Goal: Task Accomplishment & Management: Manage account settings

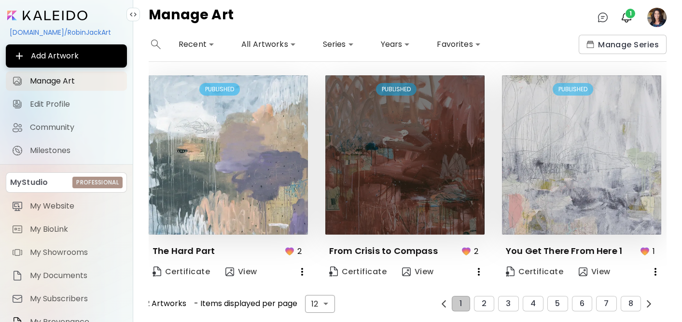
scroll to position [680, 0]
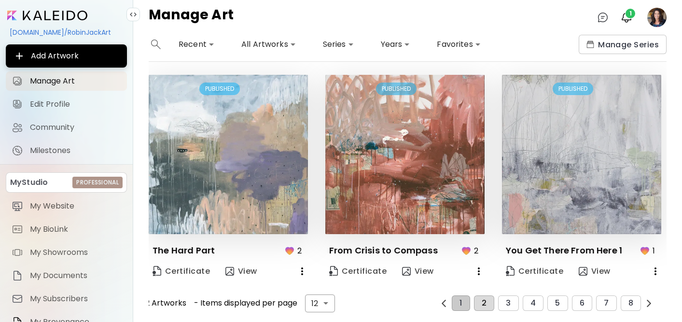
click at [482, 299] on span "2" at bounding box center [483, 303] width 5 height 9
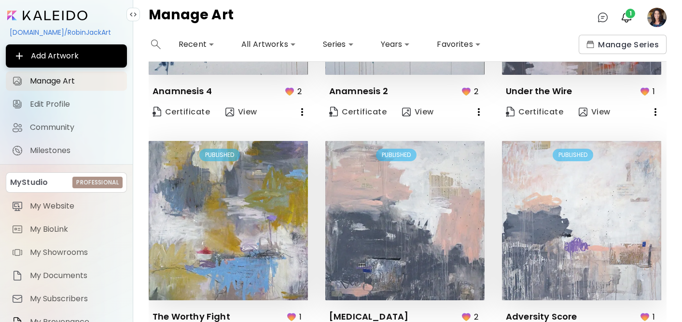
scroll to position [0, 0]
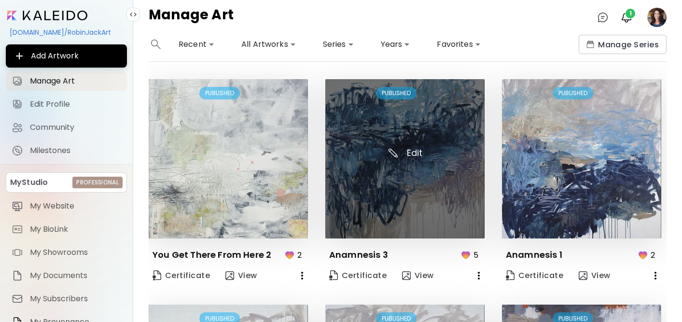
click at [395, 164] on img at bounding box center [404, 158] width 159 height 159
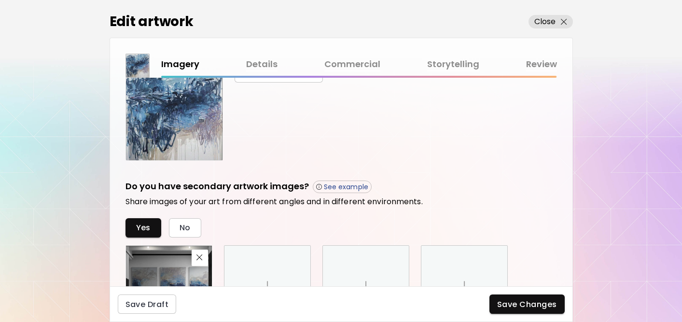
scroll to position [243, 0]
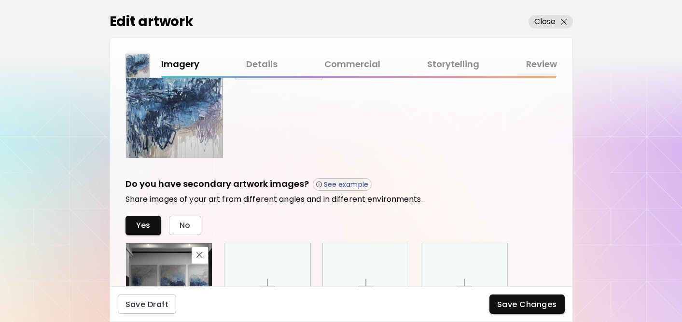
click at [358, 61] on link "Commercial" at bounding box center [352, 64] width 56 height 14
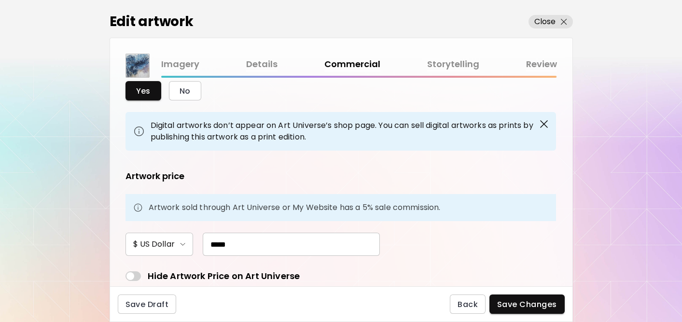
scroll to position [46, 0]
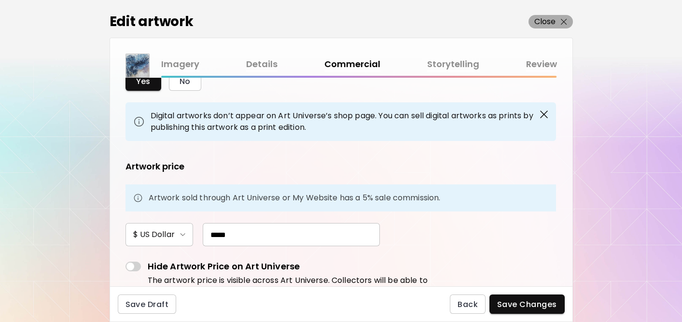
click at [549, 21] on p "Close" at bounding box center [545, 22] width 22 height 12
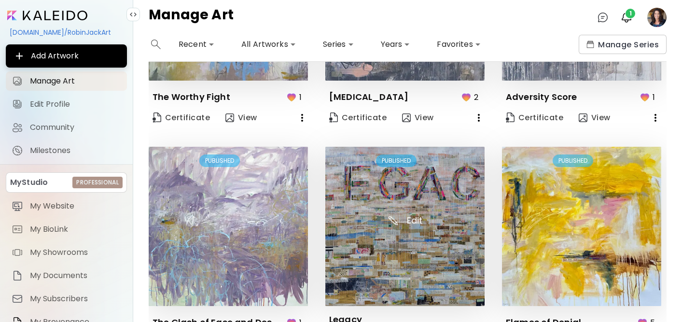
scroll to position [680, 0]
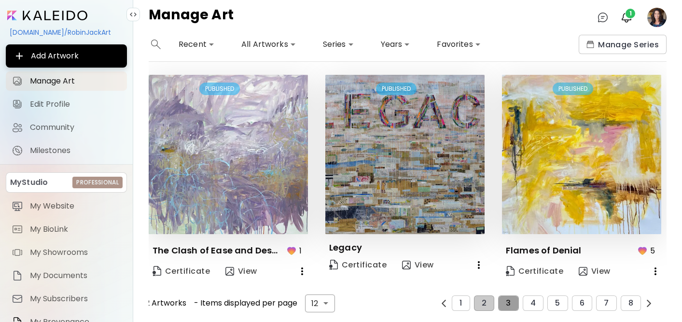
click at [508, 300] on span "3" at bounding box center [507, 303] width 5 height 9
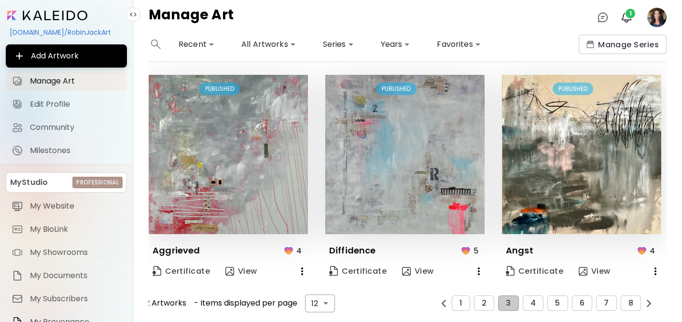
click at [532, 301] on span "4" at bounding box center [532, 303] width 5 height 9
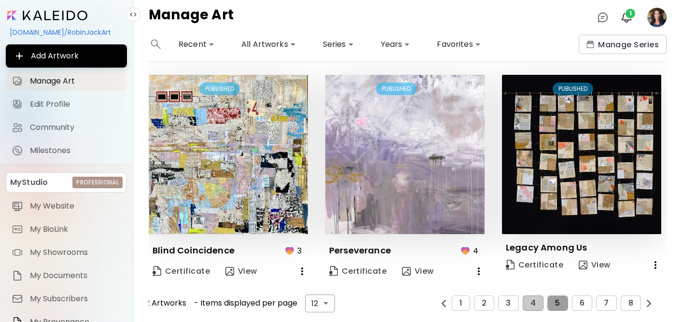
click at [560, 298] on button "5" at bounding box center [557, 302] width 20 height 15
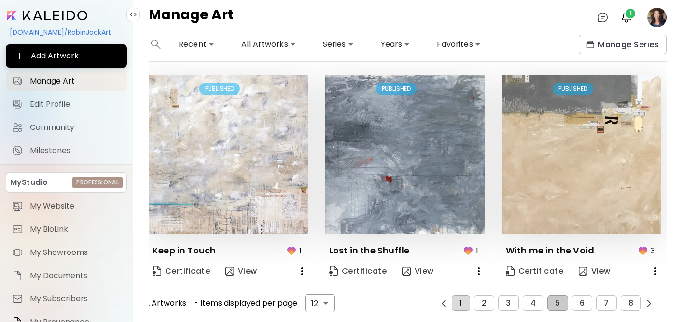
click at [462, 303] on span "1" at bounding box center [460, 303] width 2 height 9
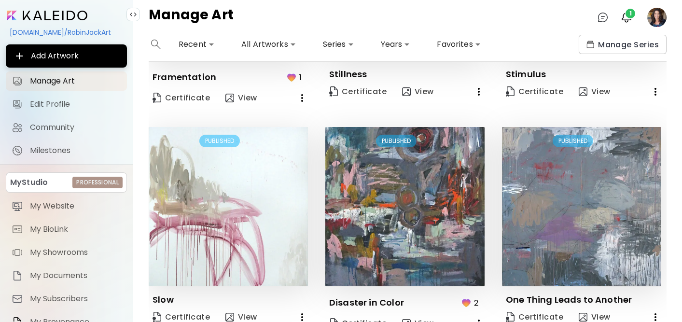
scroll to position [403, 0]
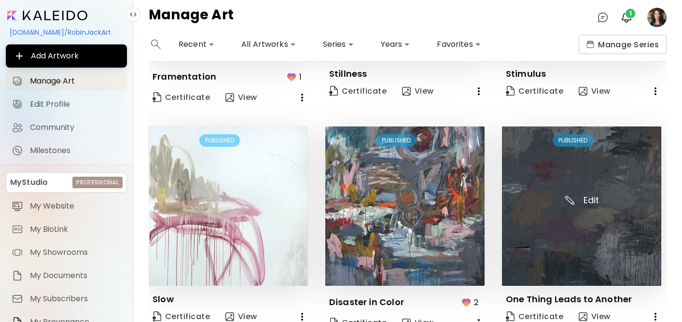
click at [577, 187] on img at bounding box center [581, 205] width 159 height 159
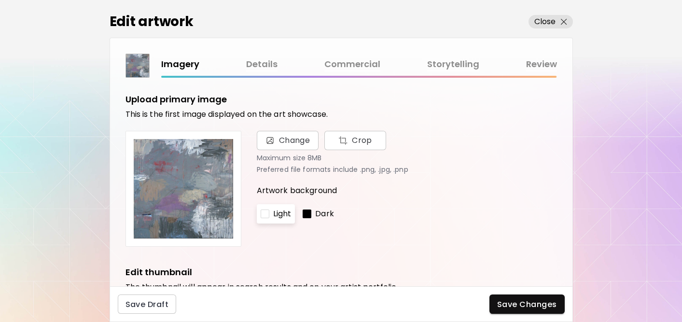
click at [355, 65] on link "Commercial" at bounding box center [352, 64] width 56 height 14
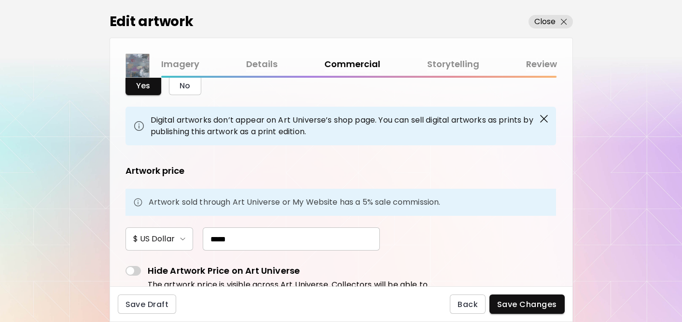
scroll to position [68, 0]
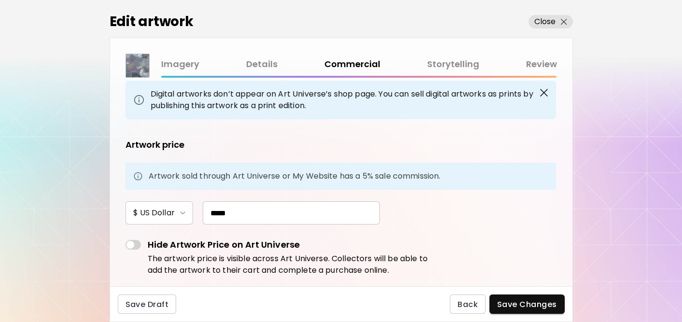
click at [258, 70] on link "Details" at bounding box center [261, 64] width 31 height 14
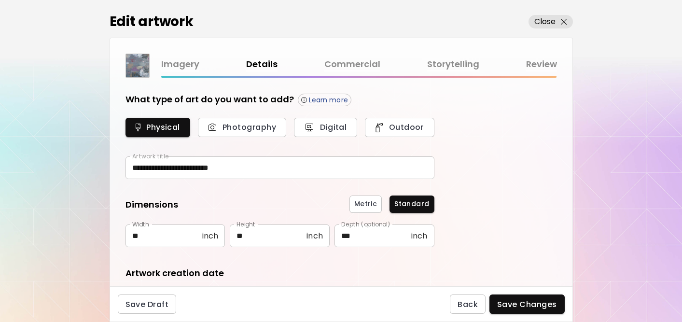
type input "********"
click at [545, 20] on p "Close" at bounding box center [545, 22] width 22 height 12
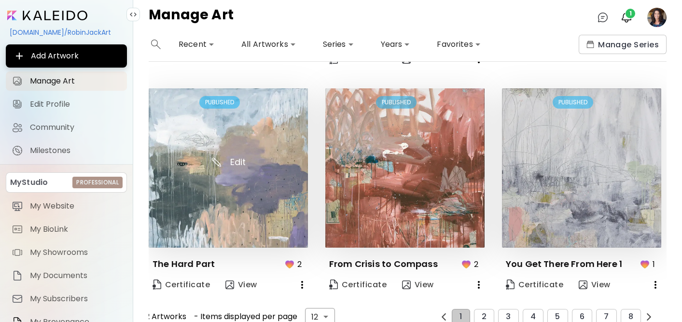
scroll to position [680, 0]
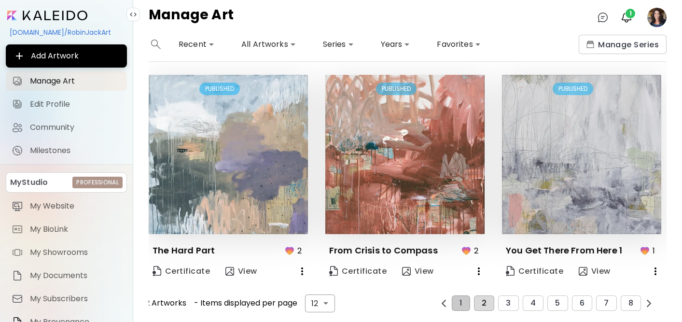
click at [483, 299] on span "2" at bounding box center [483, 303] width 5 height 9
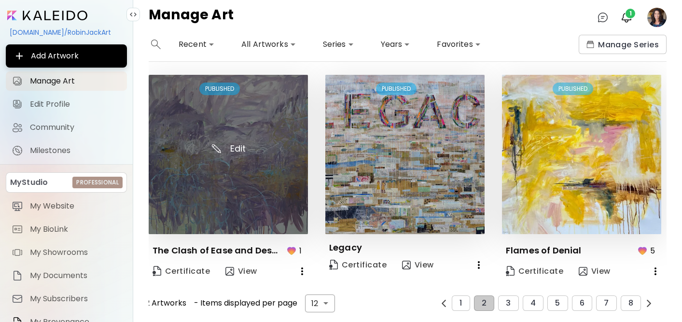
click at [255, 165] on img at bounding box center [228, 154] width 159 height 159
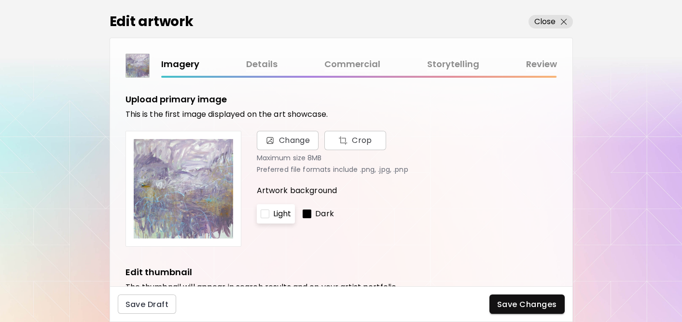
click at [254, 60] on link "Details" at bounding box center [261, 64] width 31 height 14
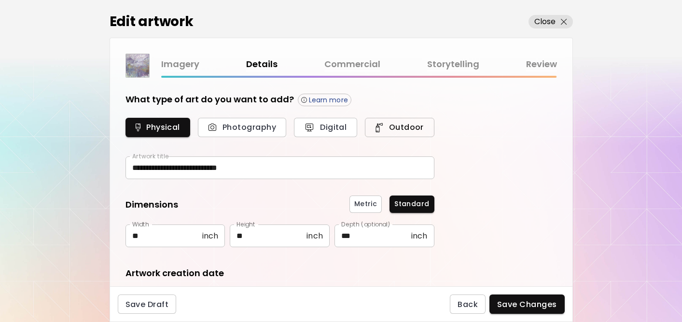
type input "********"
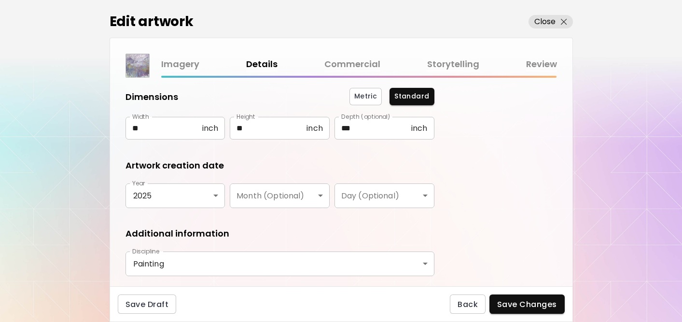
scroll to position [174, 0]
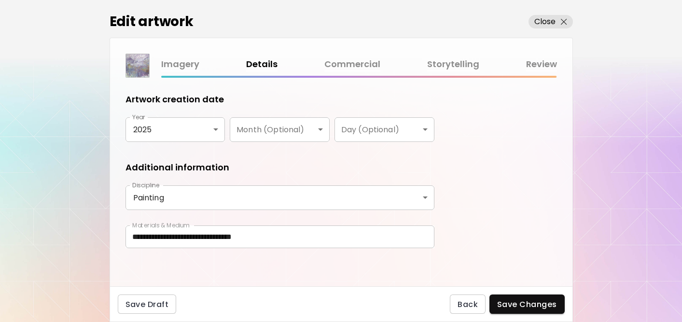
click at [345, 64] on link "Commercial" at bounding box center [352, 64] width 56 height 14
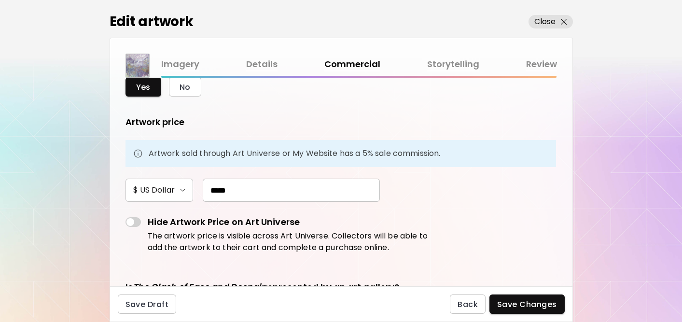
scroll to position [41, 0]
click at [546, 19] on p "Close" at bounding box center [545, 22] width 22 height 12
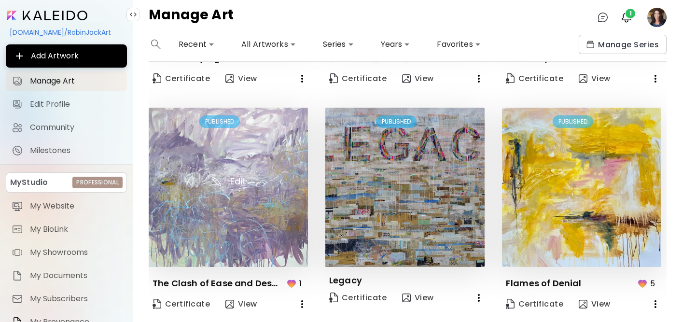
scroll to position [680, 0]
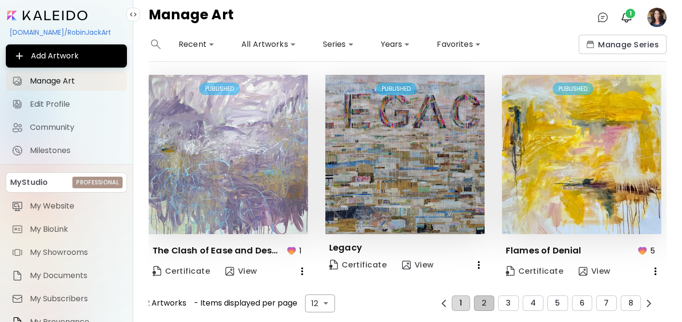
click at [466, 305] on button "1" at bounding box center [460, 302] width 18 height 15
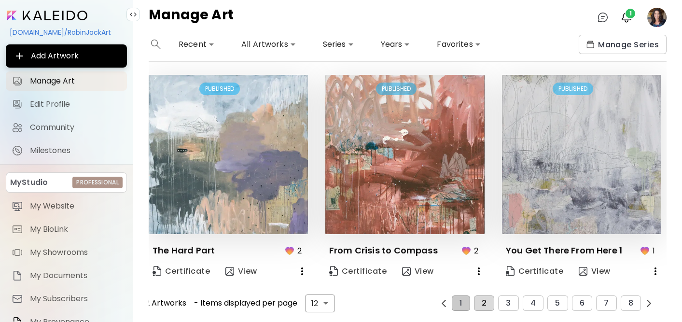
click at [482, 307] on button "2" at bounding box center [484, 302] width 20 height 15
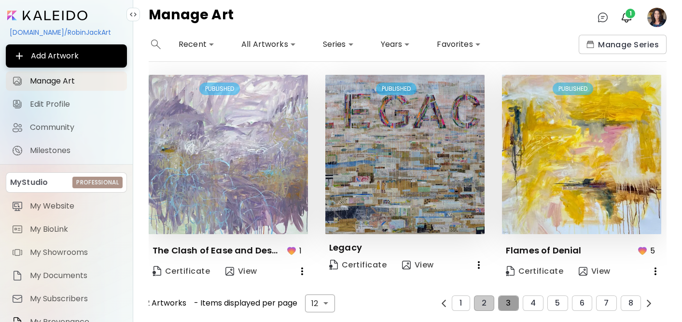
click at [507, 303] on span "3" at bounding box center [507, 303] width 5 height 9
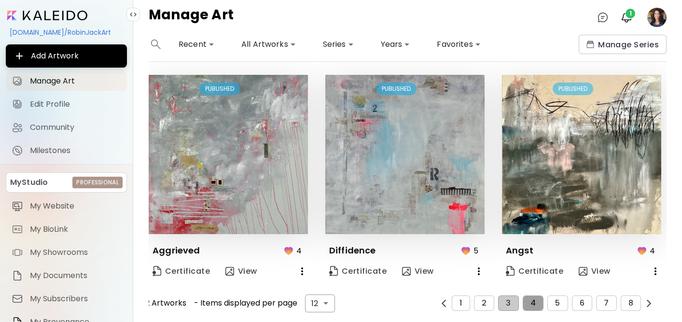
click at [533, 299] on span "4" at bounding box center [532, 303] width 5 height 9
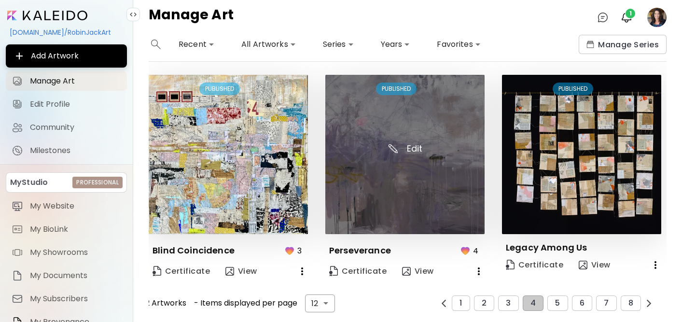
click at [409, 194] on img at bounding box center [404, 154] width 159 height 159
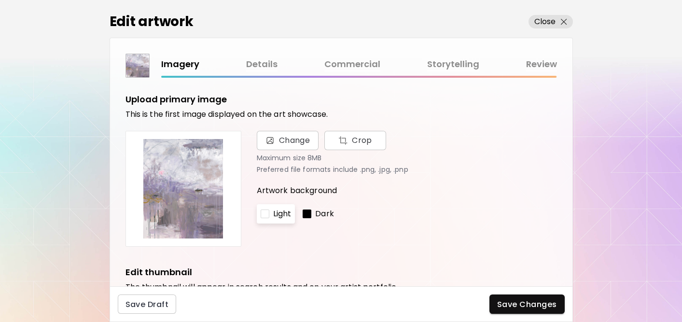
click at [354, 57] on link "Commercial" at bounding box center [352, 64] width 56 height 14
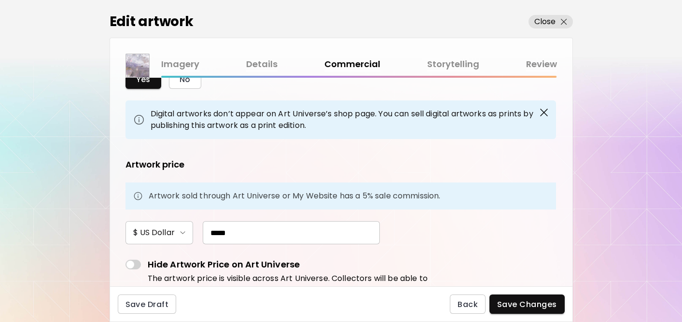
scroll to position [60, 0]
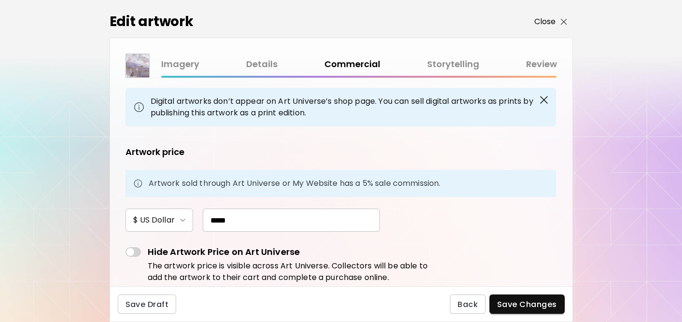
click at [552, 20] on p "Close" at bounding box center [545, 22] width 22 height 12
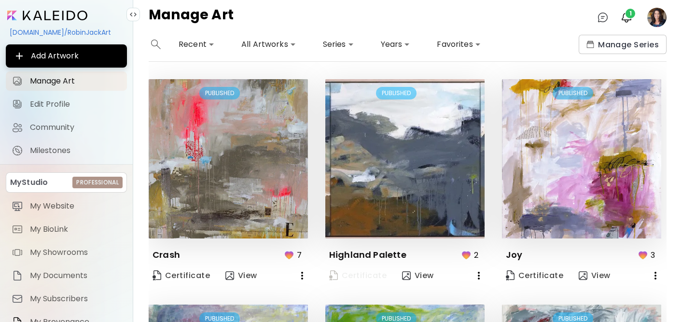
scroll to position [680, 0]
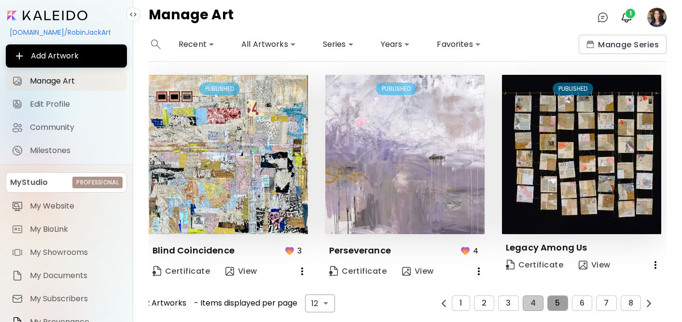
click at [557, 300] on span "5" at bounding box center [557, 303] width 5 height 9
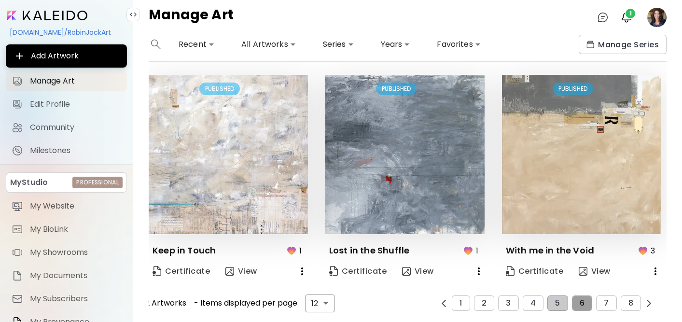
click at [582, 301] on span "6" at bounding box center [581, 303] width 5 height 9
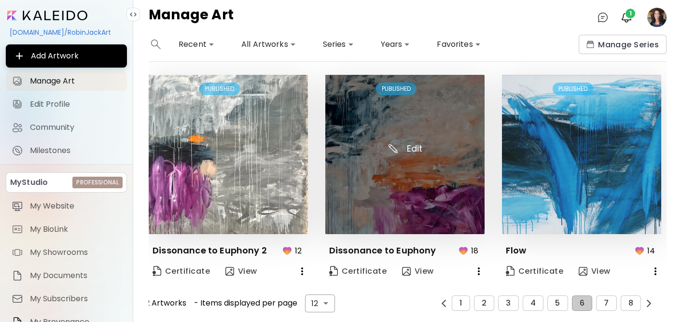
click at [408, 191] on img at bounding box center [404, 154] width 159 height 159
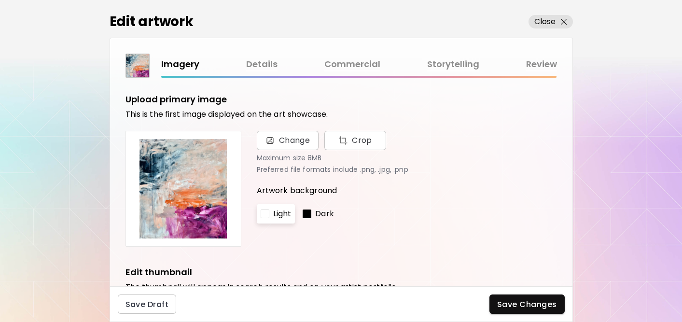
click at [353, 65] on link "Commercial" at bounding box center [352, 64] width 56 height 14
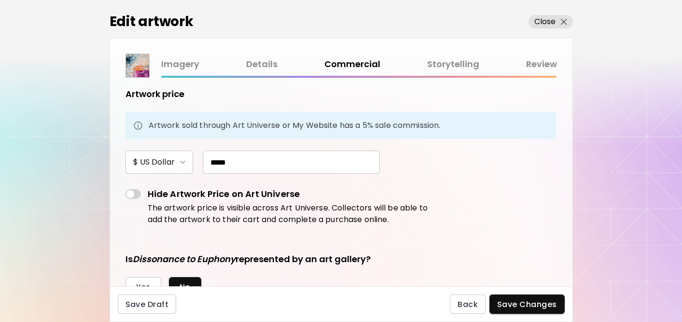
scroll to position [118, 0]
click at [547, 23] on p "Close" at bounding box center [545, 22] width 22 height 12
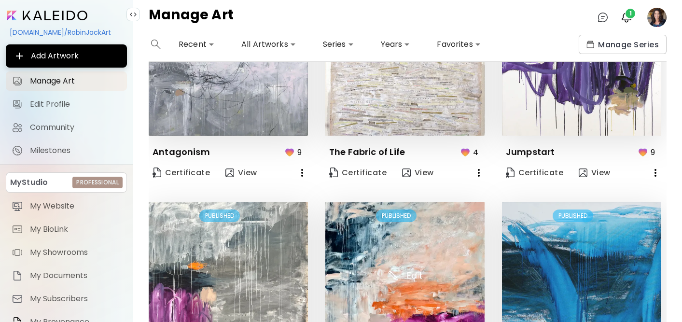
scroll to position [680, 0]
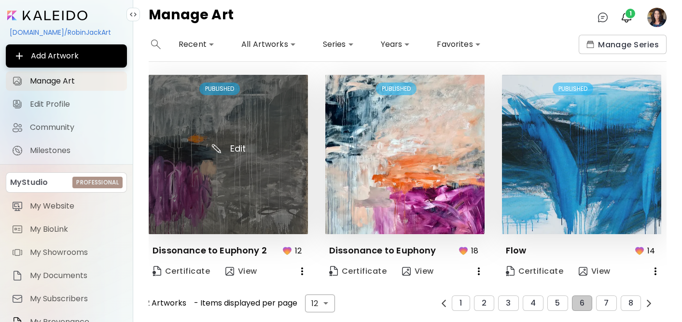
click at [259, 189] on img at bounding box center [228, 154] width 159 height 159
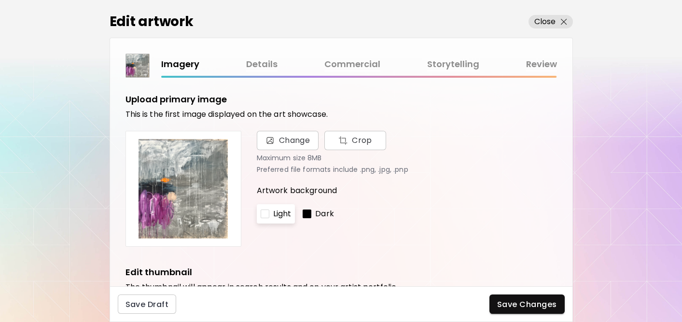
click at [349, 64] on link "Commercial" at bounding box center [352, 64] width 56 height 14
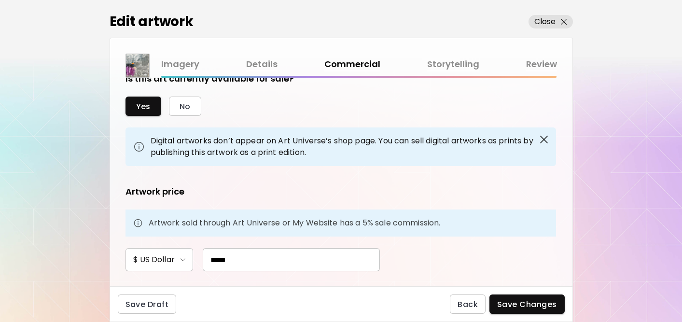
scroll to position [23, 0]
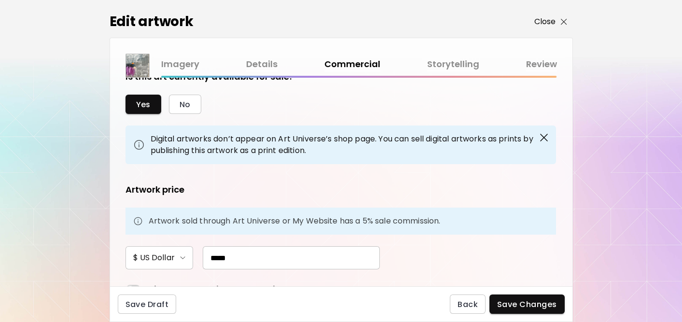
click at [554, 16] on p "Close" at bounding box center [545, 22] width 22 height 12
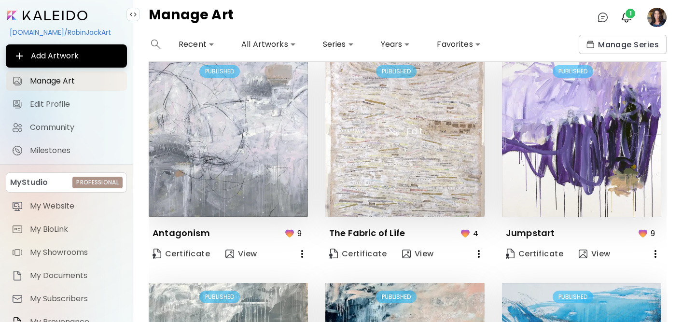
scroll to position [475, 0]
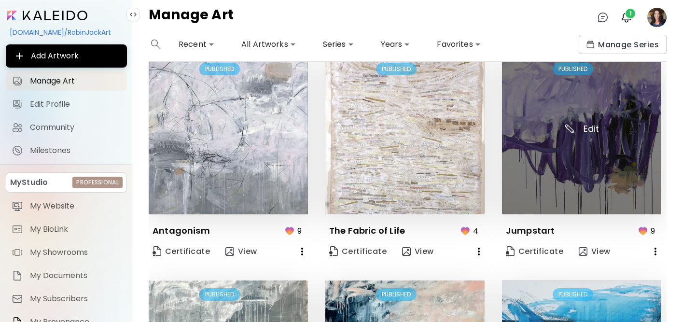
click at [596, 121] on img at bounding box center [581, 134] width 159 height 159
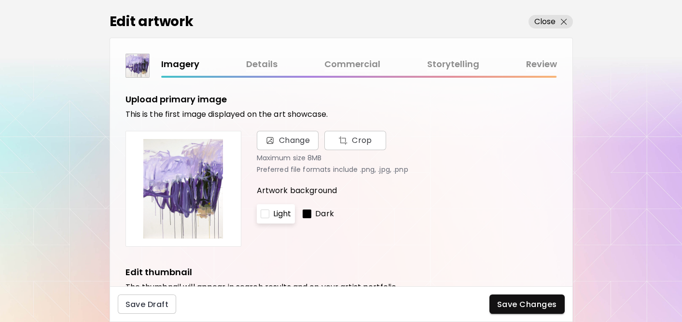
click at [352, 61] on link "Commercial" at bounding box center [352, 64] width 56 height 14
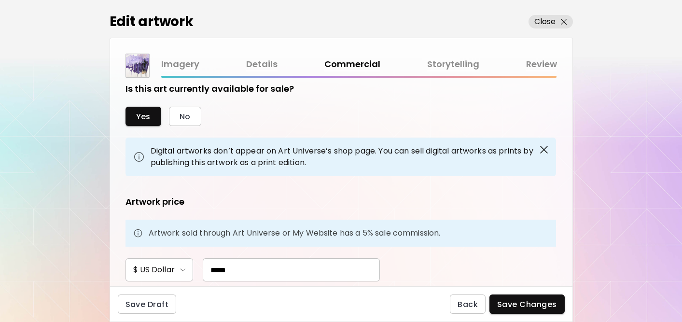
scroll to position [11, 0]
click at [548, 19] on p "Close" at bounding box center [545, 22] width 22 height 12
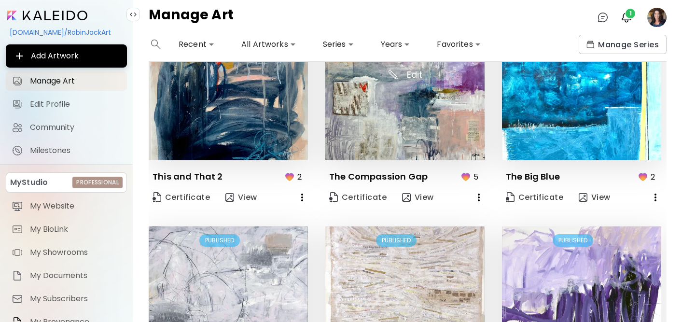
scroll to position [680, 0]
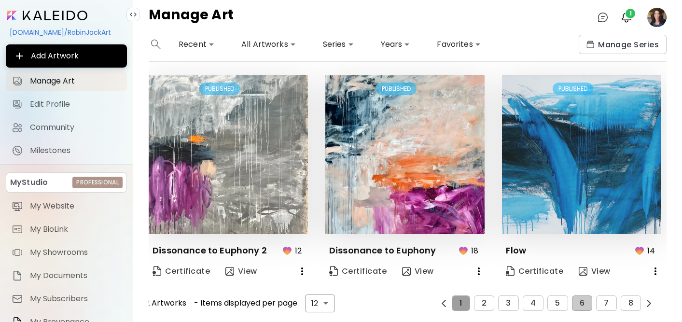
click at [457, 305] on button "1" at bounding box center [460, 302] width 18 height 15
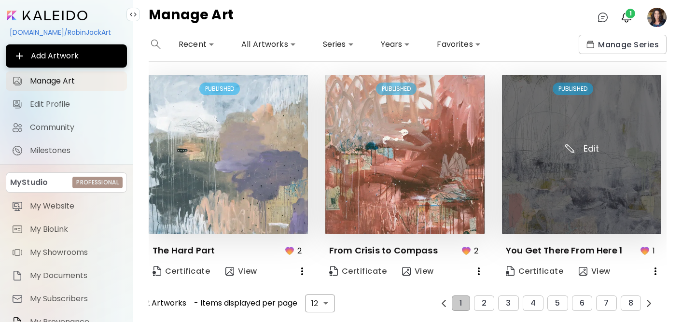
click at [580, 169] on img at bounding box center [581, 154] width 159 height 159
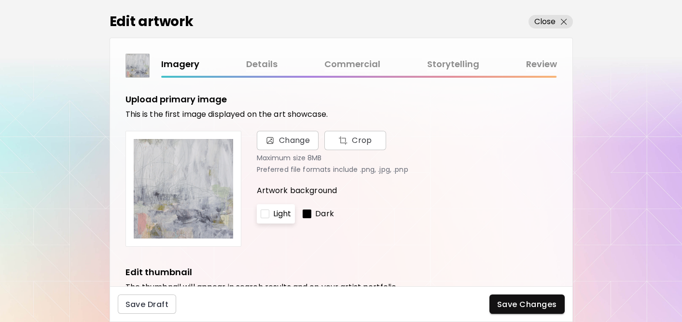
drag, startPoint x: 0, startPoint y: 0, endPoint x: 558, endPoint y: 142, distance: 575.3
click at [577, 158] on div "Edit artwork Close Imagery Details Commercial Storytelling Review Upload primar…" at bounding box center [341, 161] width 682 height 322
click at [355, 63] on link "Commercial" at bounding box center [352, 64] width 56 height 14
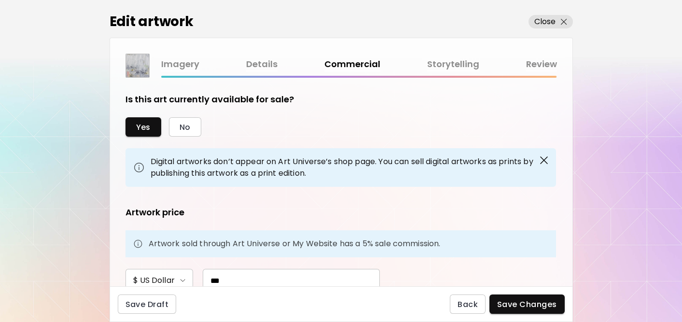
scroll to position [19, 0]
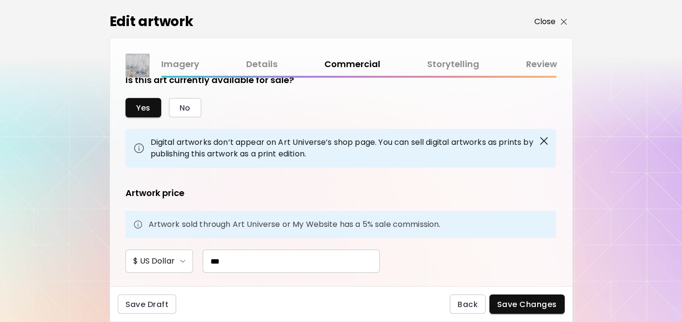
click at [545, 20] on p "Close" at bounding box center [545, 22] width 22 height 12
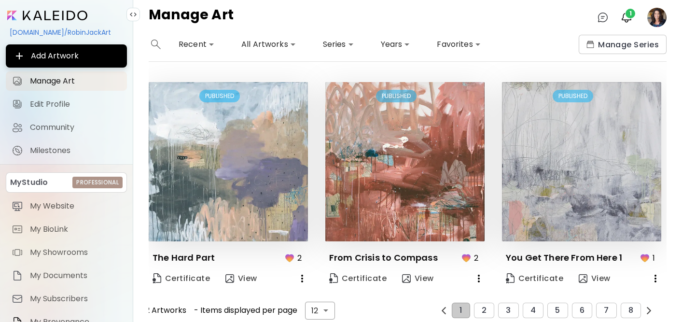
scroll to position [680, 0]
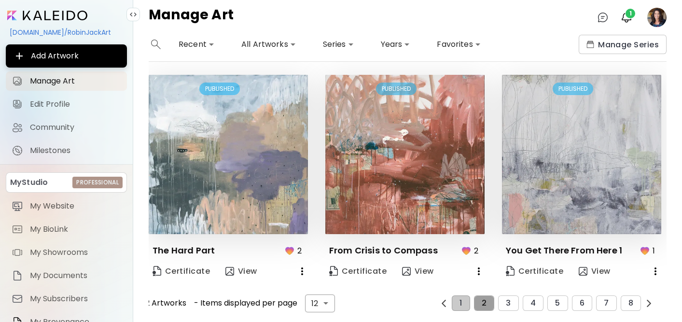
click at [481, 302] on button "2" at bounding box center [484, 302] width 20 height 15
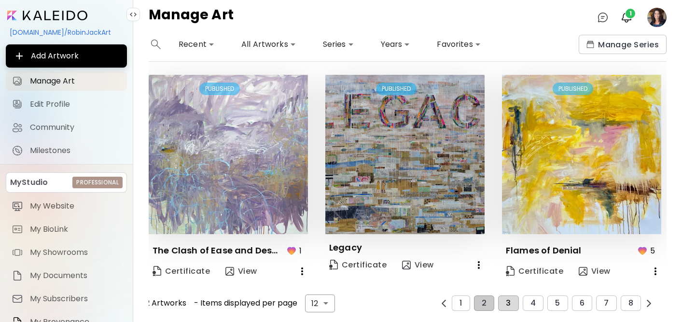
click at [509, 304] on span "3" at bounding box center [507, 303] width 5 height 9
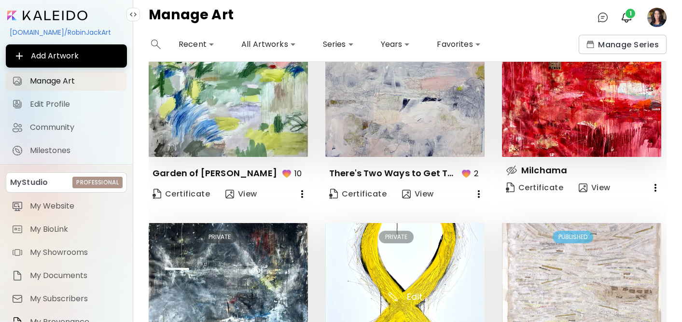
scroll to position [37, 0]
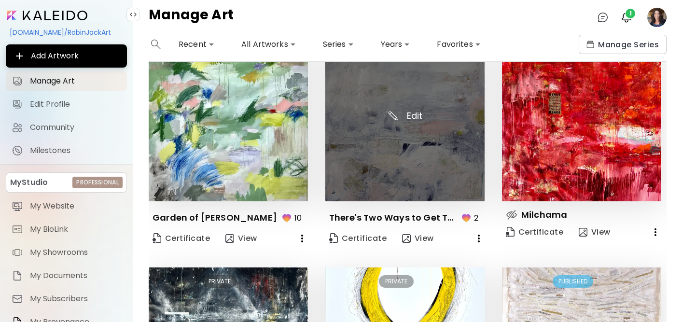
click at [393, 146] on img at bounding box center [404, 121] width 159 height 159
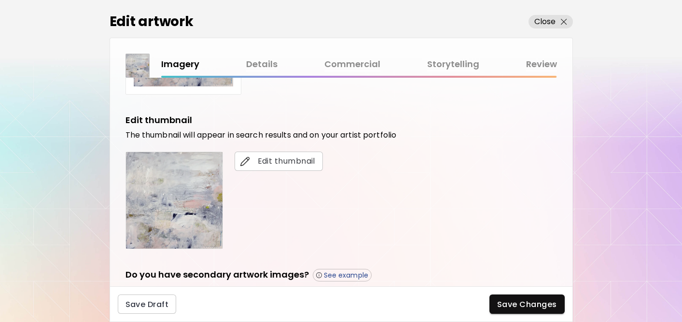
scroll to position [153, 0]
click at [348, 66] on link "Commercial" at bounding box center [352, 64] width 56 height 14
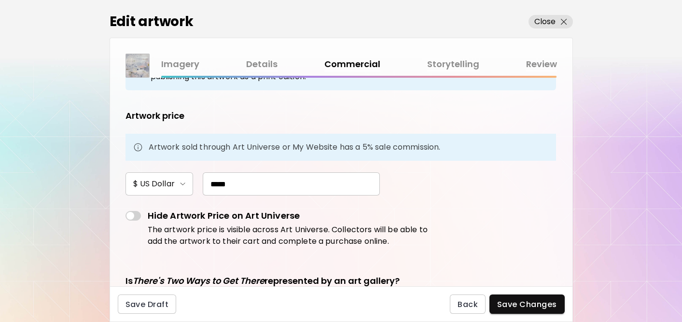
scroll to position [104, 0]
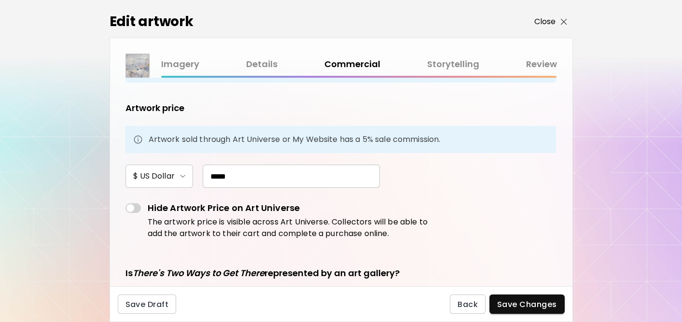
click at [544, 24] on p "Close" at bounding box center [545, 22] width 22 height 12
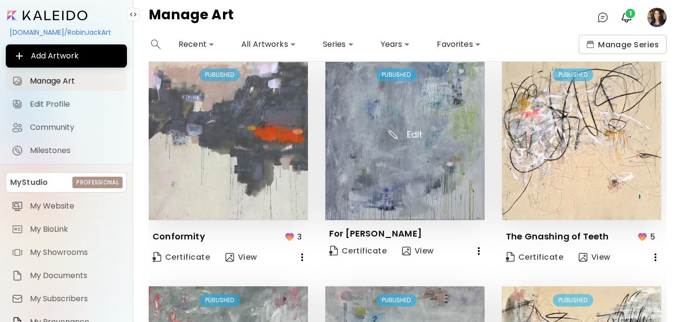
scroll to position [680, 0]
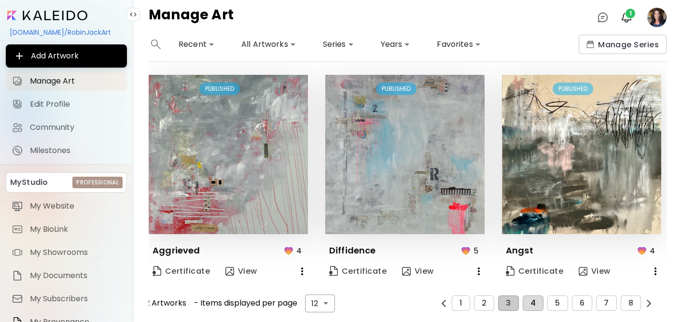
click at [535, 301] on span "4" at bounding box center [532, 303] width 5 height 9
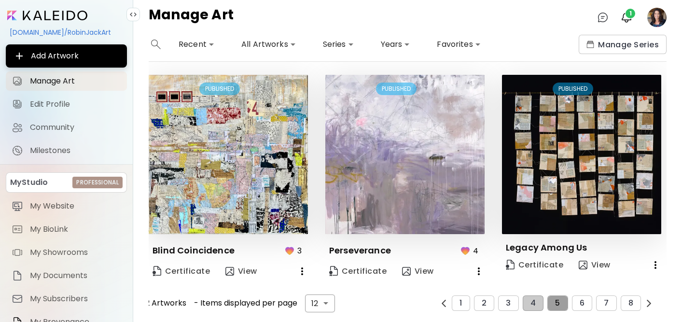
click at [559, 295] on button "5" at bounding box center [557, 302] width 20 height 15
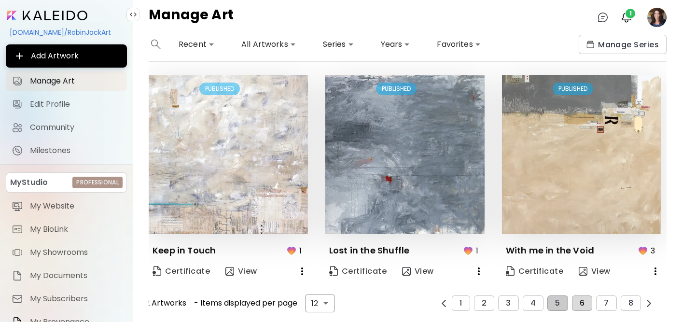
click at [582, 303] on span "6" at bounding box center [581, 303] width 5 height 9
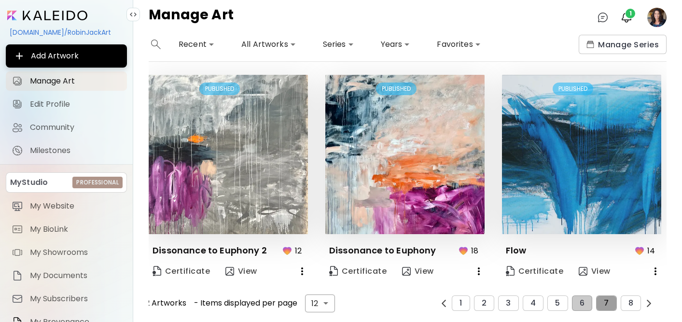
click at [608, 300] on span "7" at bounding box center [605, 303] width 5 height 9
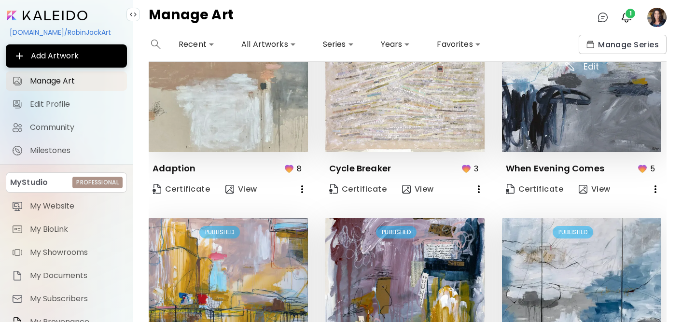
scroll to position [0, 0]
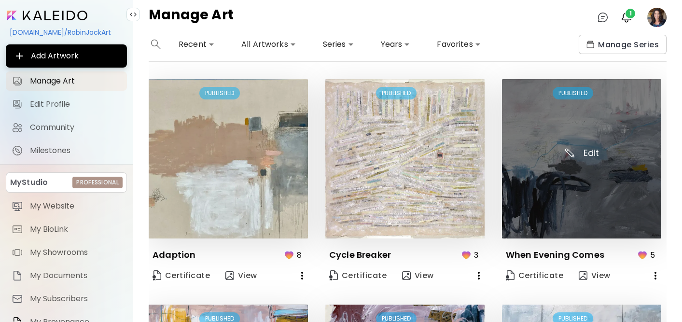
click at [568, 185] on img at bounding box center [581, 158] width 159 height 159
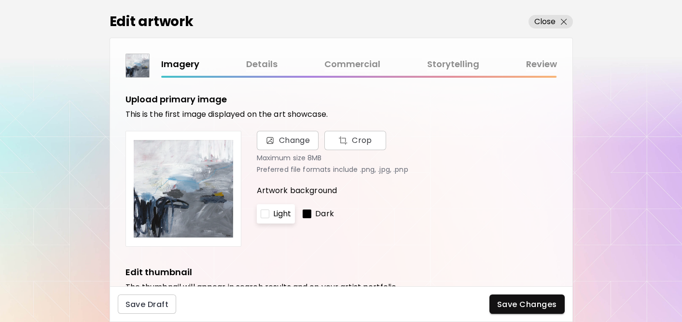
click at [366, 65] on link "Commercial" at bounding box center [352, 64] width 56 height 14
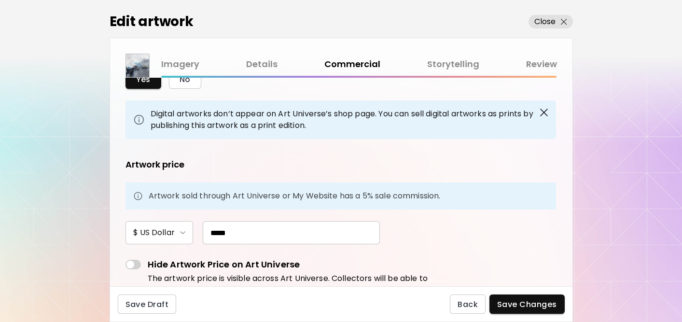
scroll to position [64, 0]
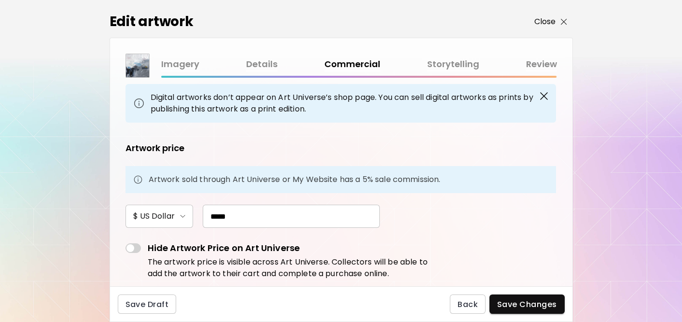
click at [545, 20] on p "Close" at bounding box center [545, 22] width 22 height 12
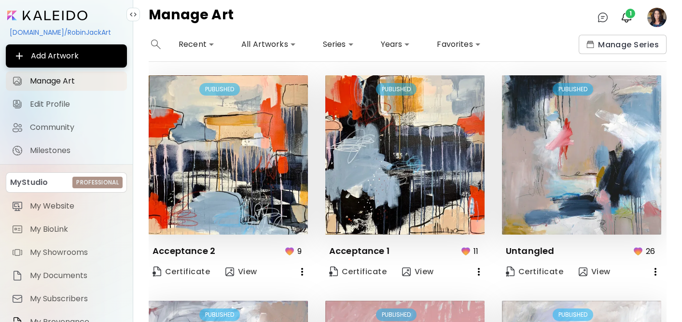
scroll to position [680, 0]
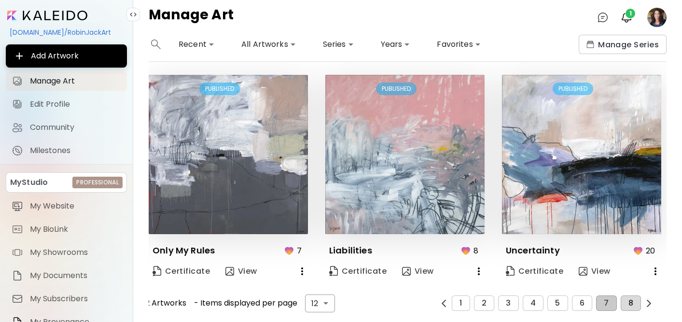
click at [628, 302] on span "8" at bounding box center [630, 303] width 5 height 9
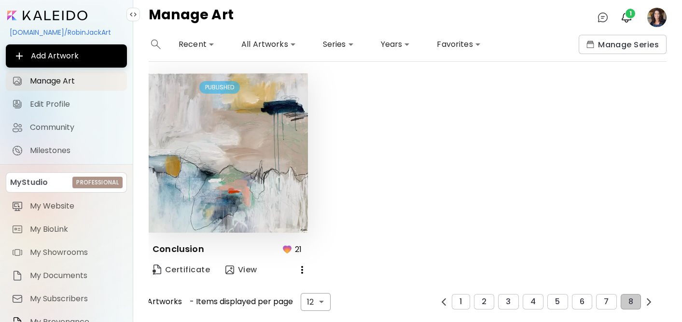
scroll to position [0, 0]
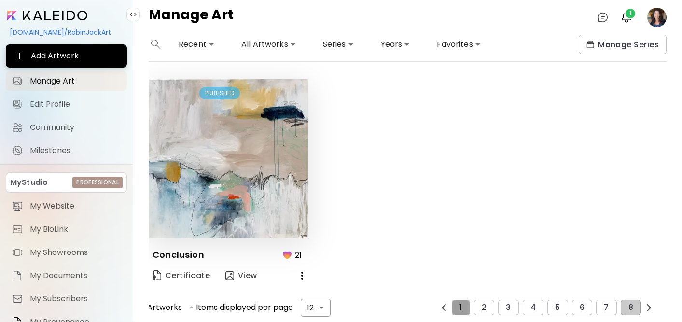
click at [459, 306] on button "1" at bounding box center [460, 307] width 18 height 15
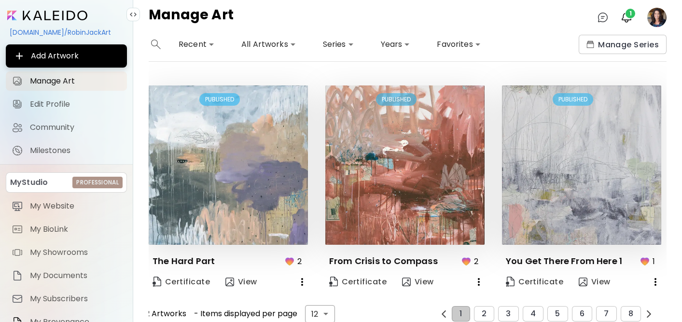
scroll to position [680, 0]
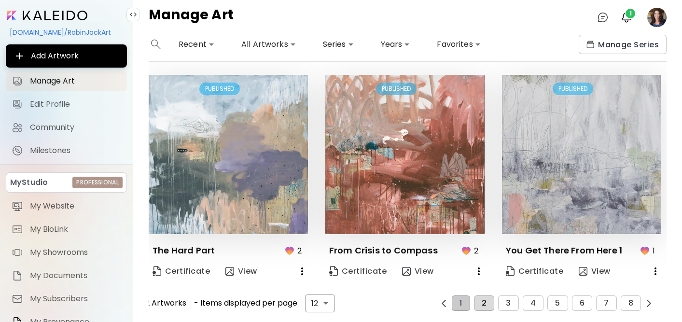
click at [489, 301] on button "2" at bounding box center [484, 302] width 20 height 15
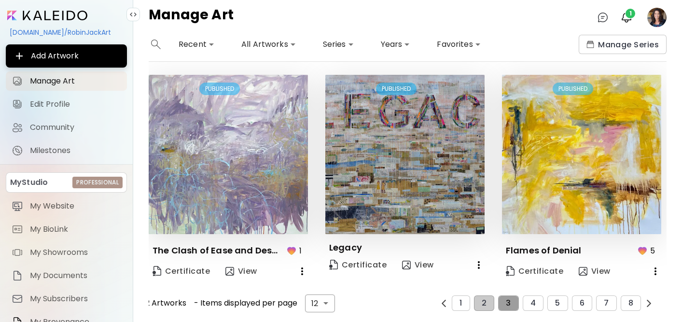
click at [510, 303] on span "3" at bounding box center [507, 303] width 5 height 9
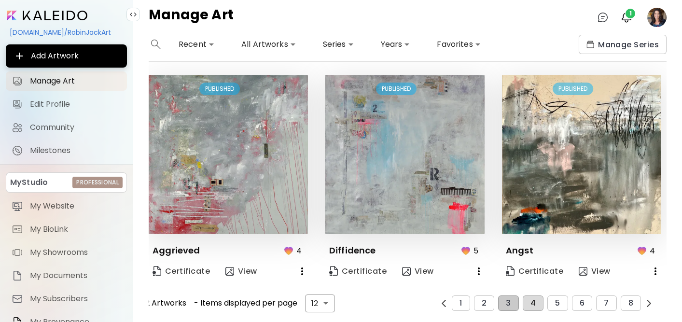
click at [530, 299] on span "4" at bounding box center [532, 303] width 5 height 9
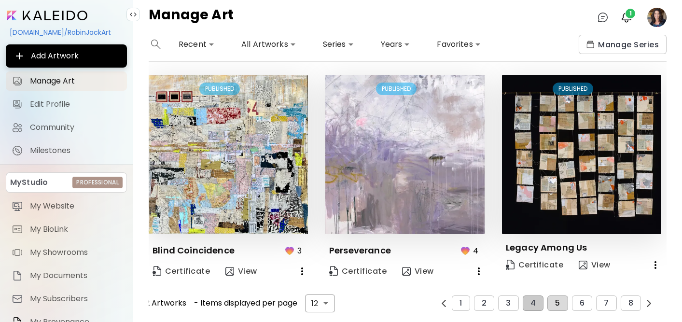
click at [556, 307] on button "5" at bounding box center [557, 302] width 20 height 15
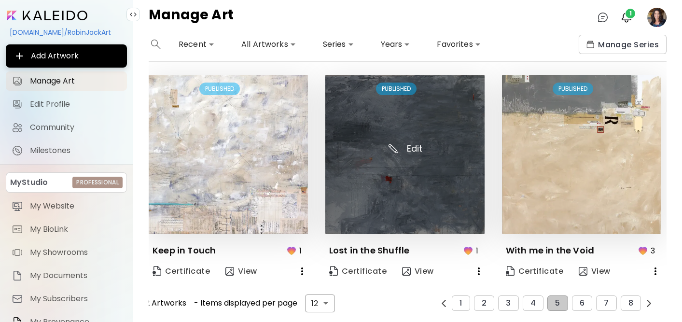
click at [383, 188] on img at bounding box center [404, 154] width 159 height 159
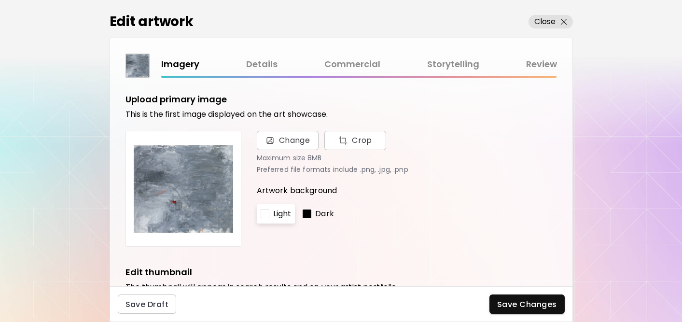
click at [359, 63] on link "Commercial" at bounding box center [352, 64] width 56 height 14
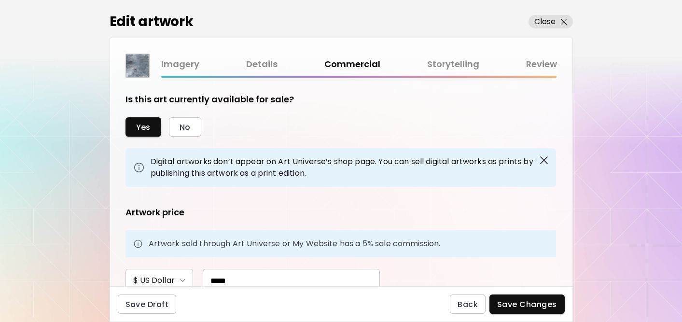
scroll to position [38, 0]
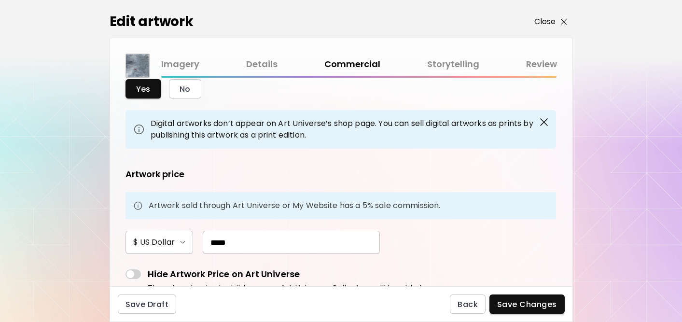
click at [543, 22] on p "Close" at bounding box center [545, 22] width 22 height 12
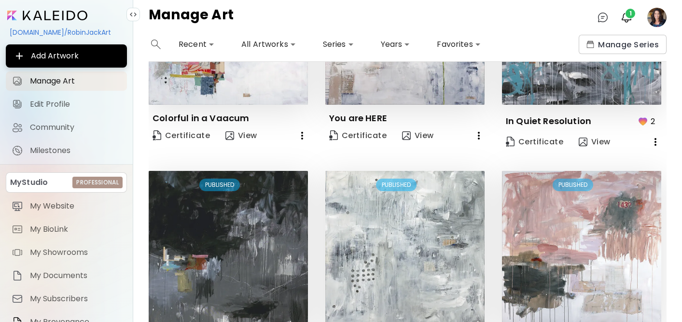
scroll to position [680, 0]
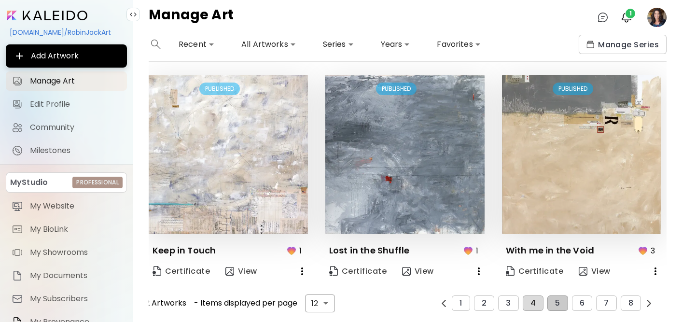
click at [539, 302] on button "4" at bounding box center [532, 302] width 21 height 15
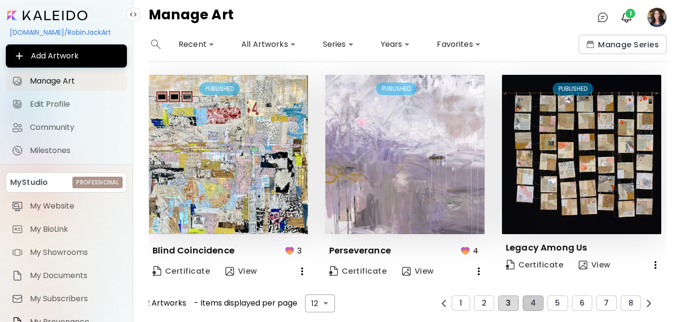
click at [508, 303] on span "3" at bounding box center [507, 303] width 5 height 9
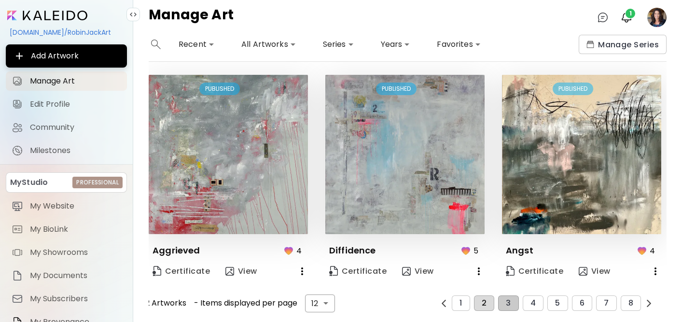
click at [487, 301] on button "2" at bounding box center [484, 302] width 20 height 15
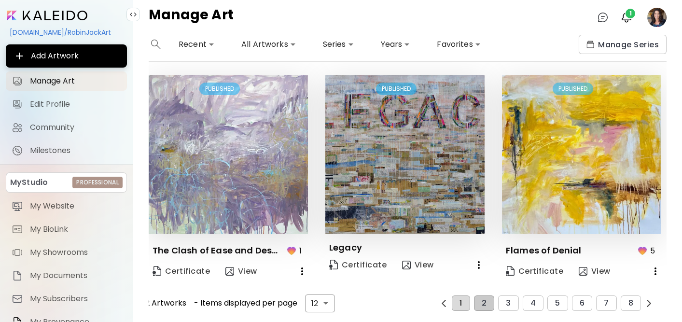
click at [465, 303] on button "1" at bounding box center [460, 302] width 18 height 15
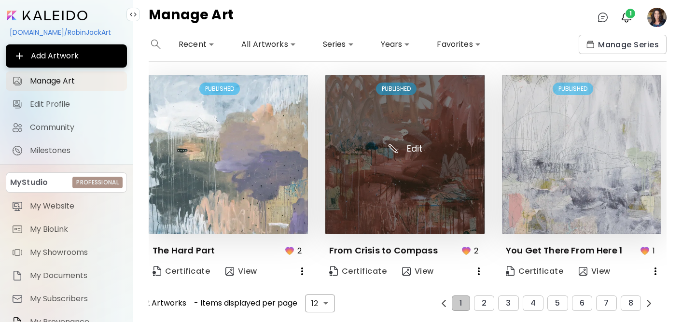
click at [428, 190] on img at bounding box center [404, 154] width 159 height 159
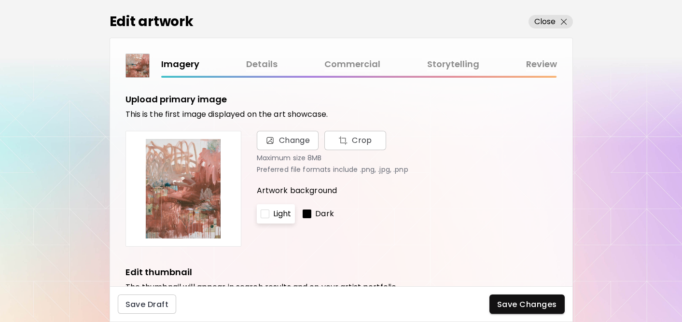
click at [343, 66] on link "Commercial" at bounding box center [352, 64] width 56 height 14
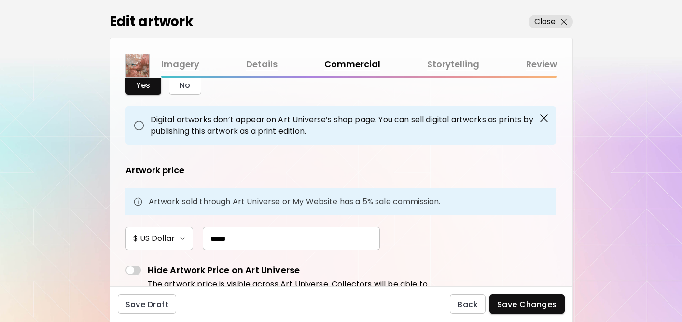
scroll to position [44, 0]
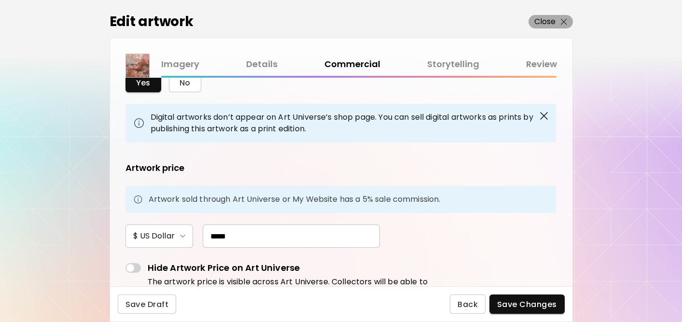
click at [543, 21] on p "Close" at bounding box center [545, 22] width 22 height 12
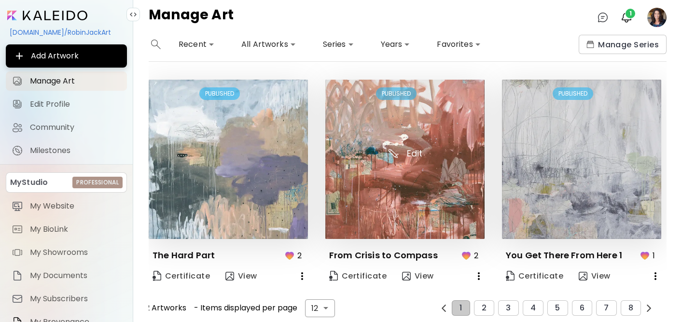
scroll to position [680, 0]
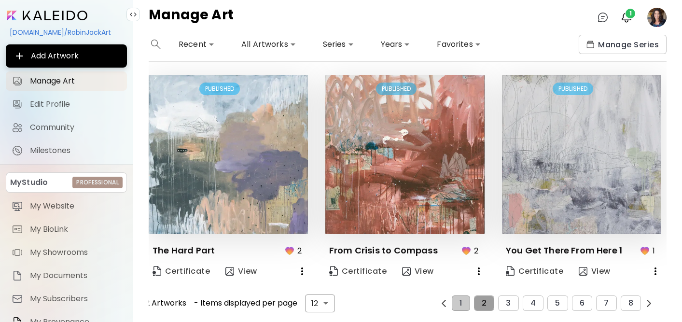
click at [484, 306] on span "2" at bounding box center [483, 303] width 5 height 9
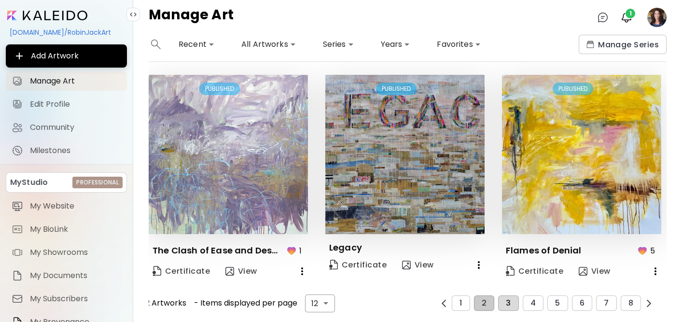
click at [501, 303] on button "3" at bounding box center [508, 302] width 20 height 15
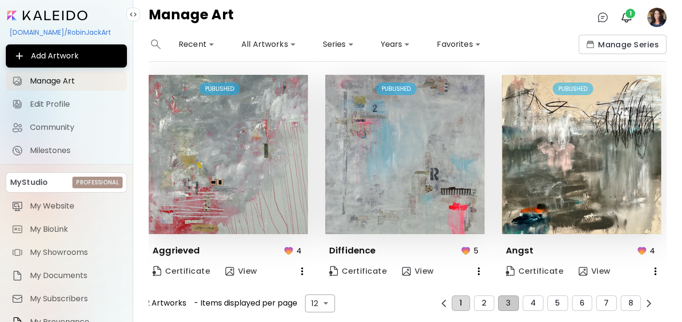
click at [467, 299] on button "1" at bounding box center [460, 302] width 18 height 15
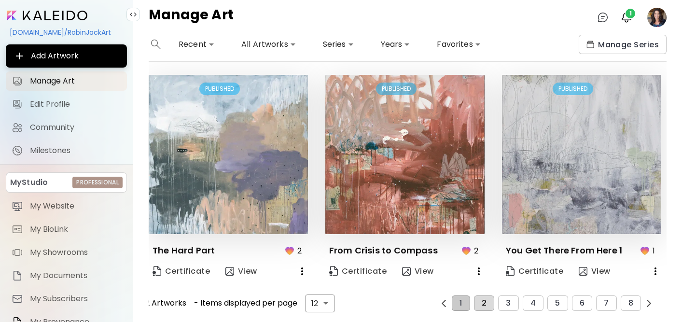
click at [481, 300] on button "2" at bounding box center [484, 302] width 20 height 15
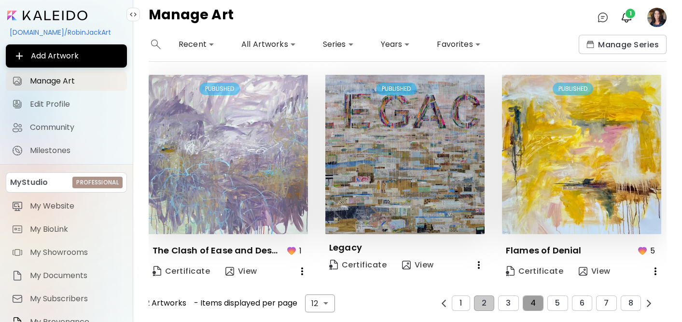
click at [530, 299] on span "4" at bounding box center [532, 303] width 5 height 9
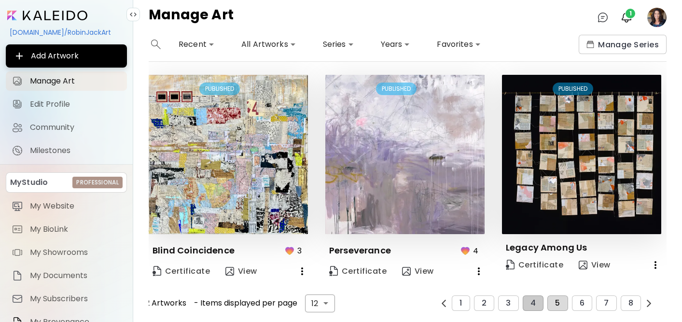
click at [555, 302] on span "5" at bounding box center [557, 303] width 5 height 9
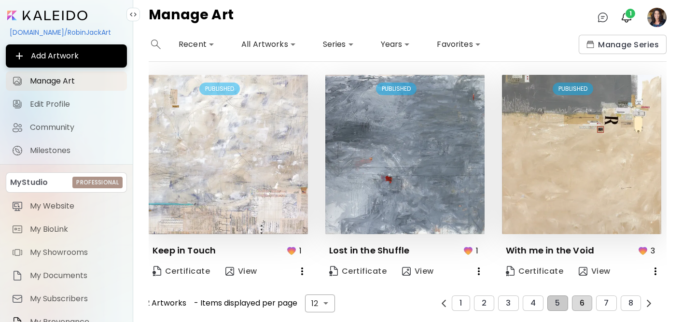
click at [583, 303] on span "6" at bounding box center [581, 303] width 5 height 9
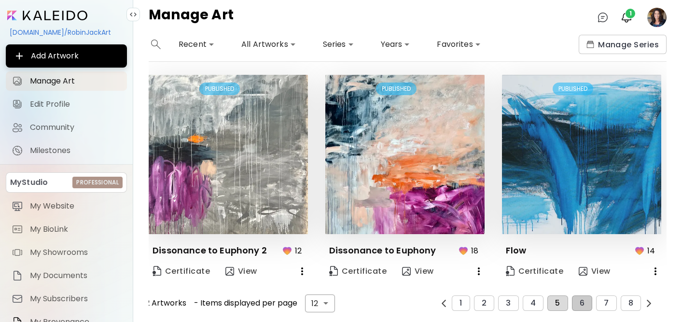
click at [559, 300] on span "5" at bounding box center [557, 303] width 5 height 9
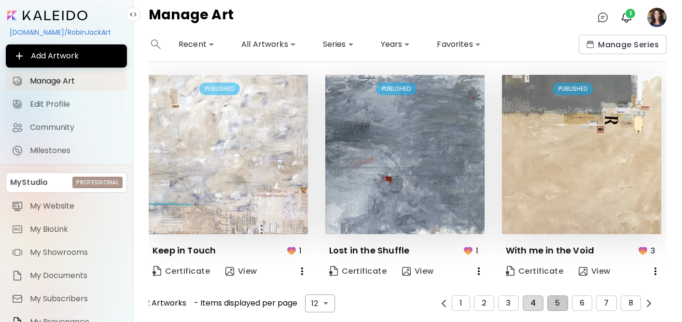
click at [532, 302] on span "4" at bounding box center [532, 303] width 5 height 9
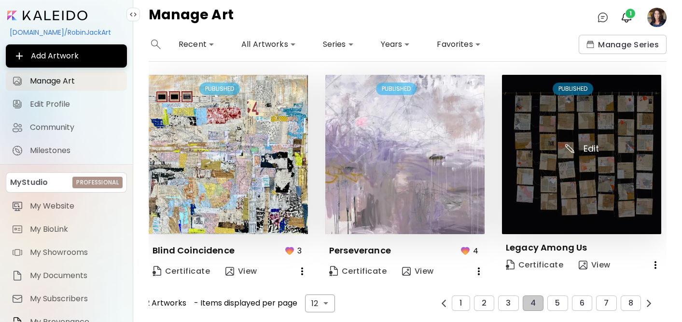
click at [566, 189] on img at bounding box center [581, 154] width 159 height 159
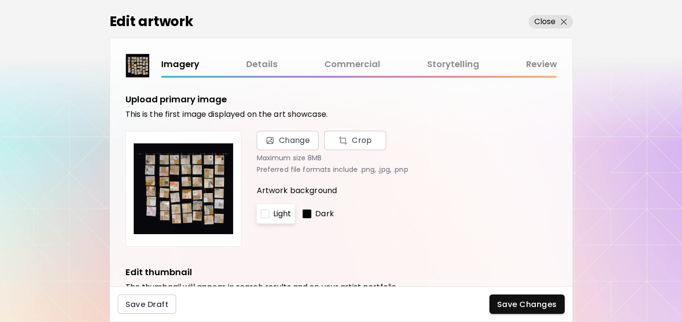
click at [356, 60] on link "Commercial" at bounding box center [352, 64] width 56 height 14
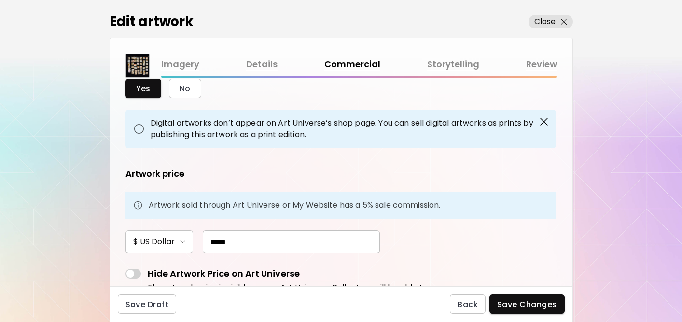
scroll to position [40, 0]
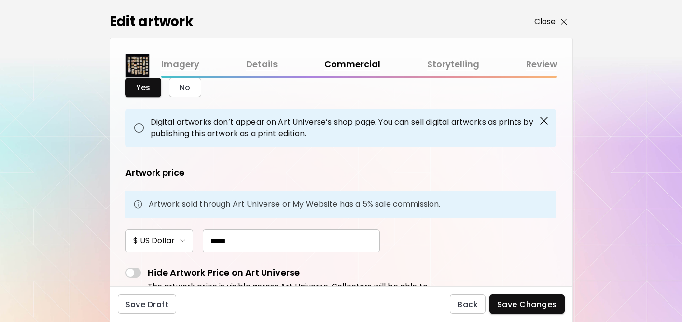
click at [544, 21] on p "Close" at bounding box center [545, 22] width 22 height 12
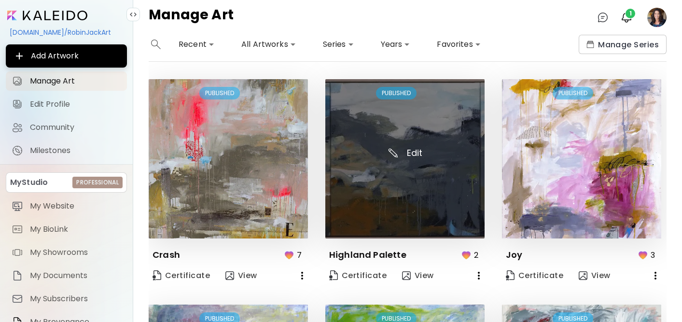
click at [428, 131] on img at bounding box center [404, 158] width 159 height 159
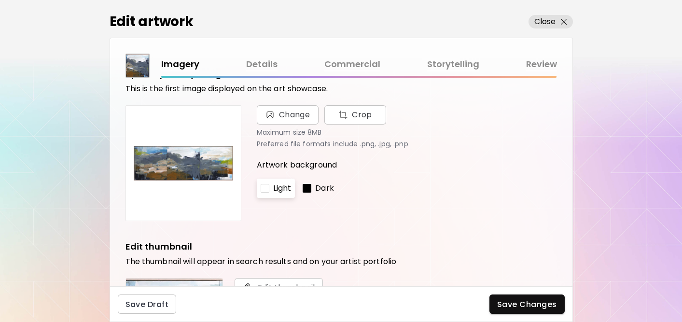
scroll to position [35, 0]
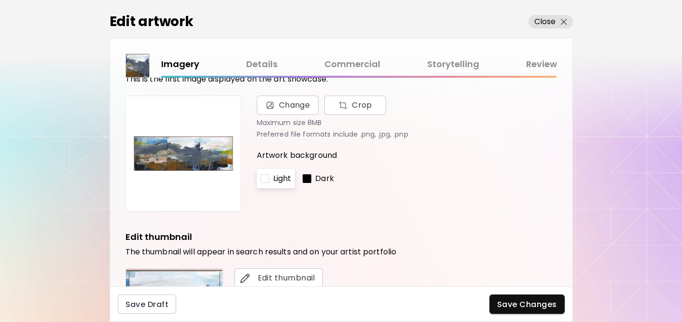
click at [348, 61] on link "Commercial" at bounding box center [352, 64] width 56 height 14
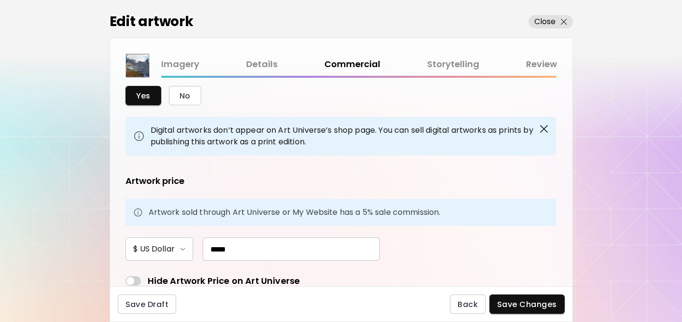
scroll to position [39, 0]
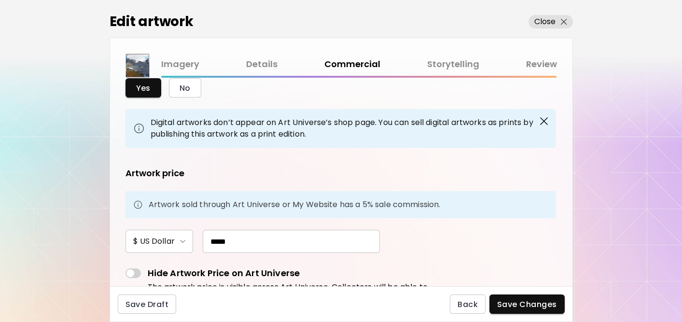
click at [261, 60] on link "Details" at bounding box center [261, 64] width 31 height 14
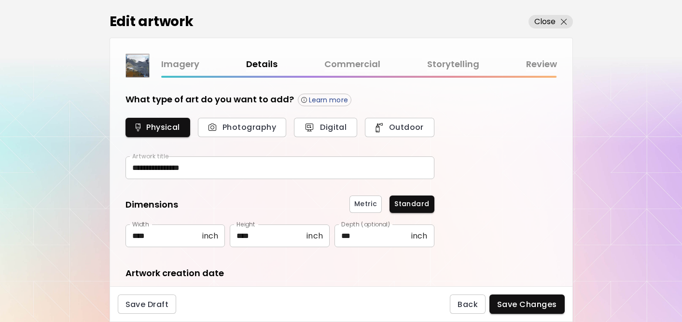
click at [357, 63] on link "Commercial" at bounding box center [352, 64] width 56 height 14
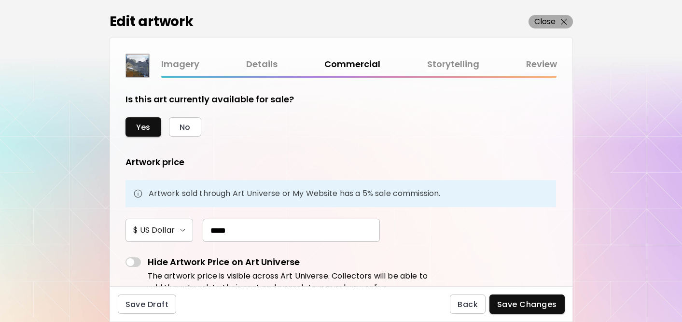
click at [540, 21] on p "Close" at bounding box center [545, 22] width 22 height 12
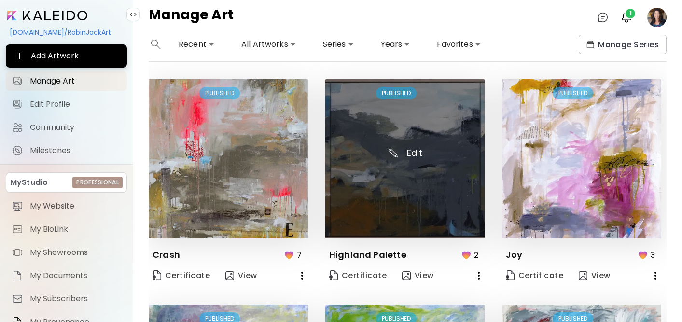
scroll to position [680, 0]
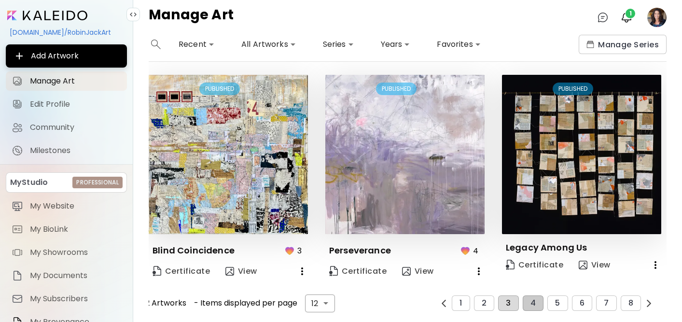
click at [510, 306] on button "3" at bounding box center [508, 302] width 20 height 15
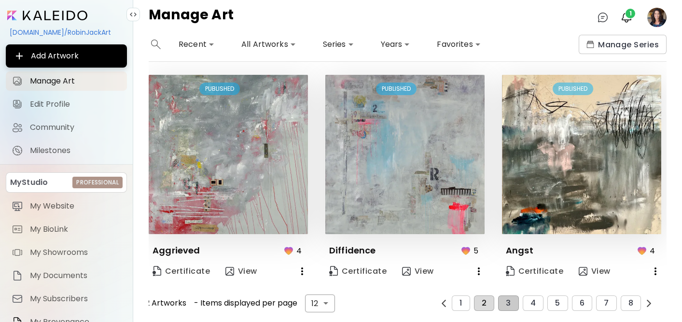
click at [486, 301] on span "2" at bounding box center [483, 303] width 5 height 9
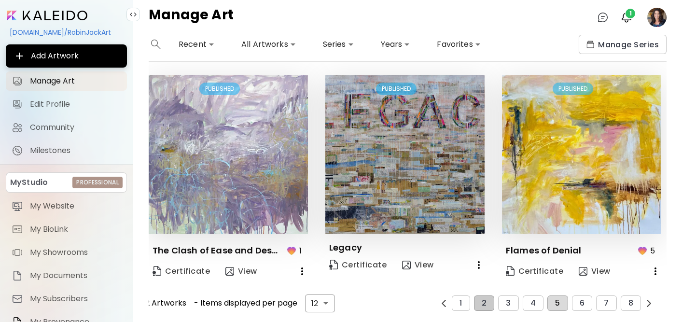
click at [557, 303] on span "5" at bounding box center [557, 303] width 5 height 9
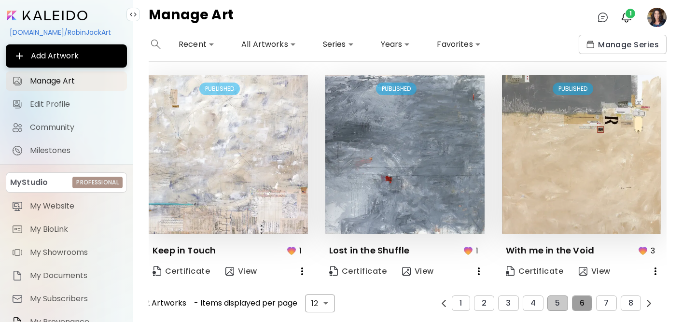
click at [589, 300] on button "6" at bounding box center [582, 302] width 20 height 15
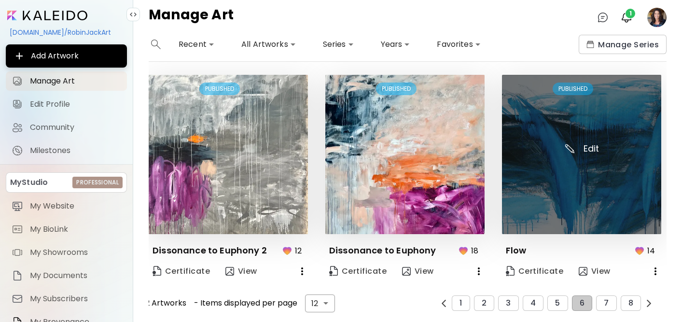
click at [575, 161] on img at bounding box center [581, 154] width 159 height 159
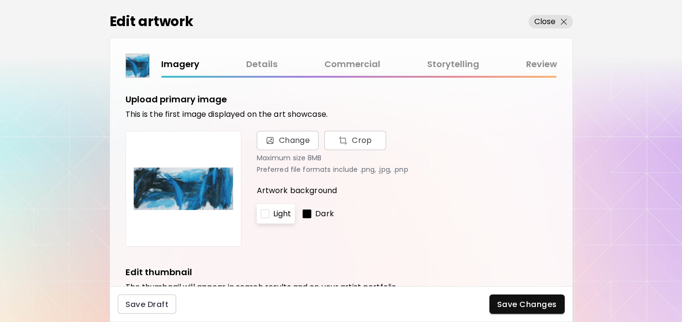
click at [361, 63] on link "Commercial" at bounding box center [352, 64] width 56 height 14
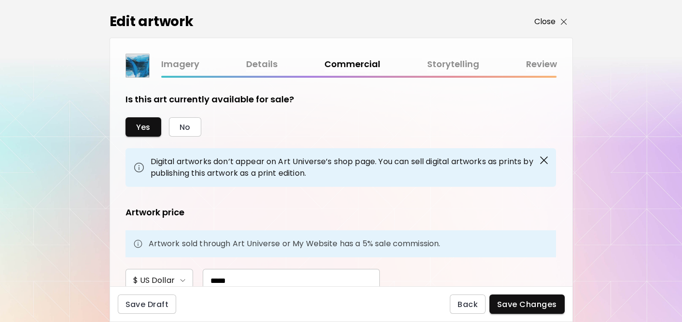
click at [553, 21] on p "Close" at bounding box center [545, 22] width 22 height 12
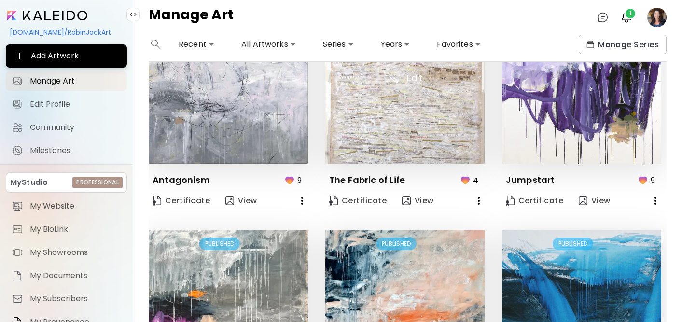
scroll to position [680, 0]
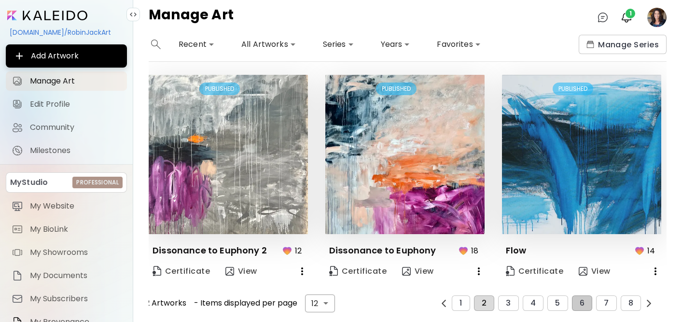
click at [475, 300] on button "2" at bounding box center [484, 302] width 20 height 15
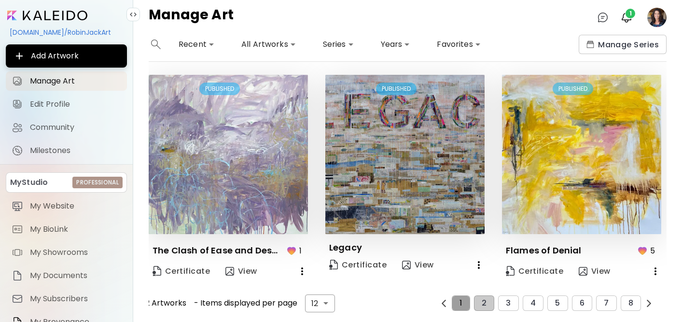
click at [463, 300] on button "1" at bounding box center [460, 302] width 18 height 15
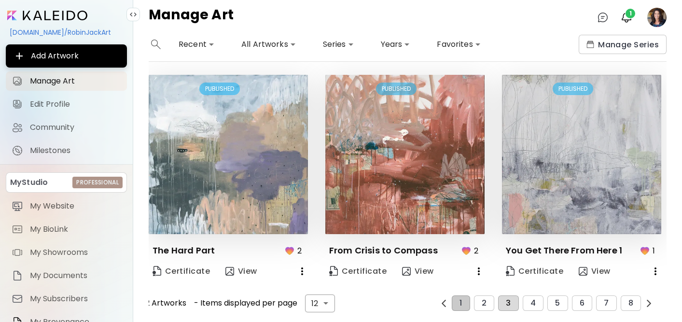
click at [509, 304] on span "3" at bounding box center [507, 303] width 5 height 9
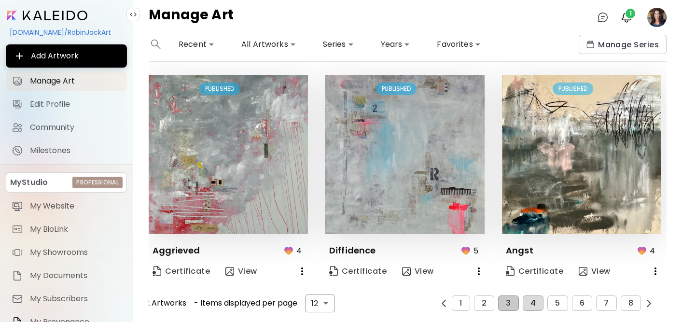
click at [538, 304] on button "4" at bounding box center [532, 302] width 21 height 15
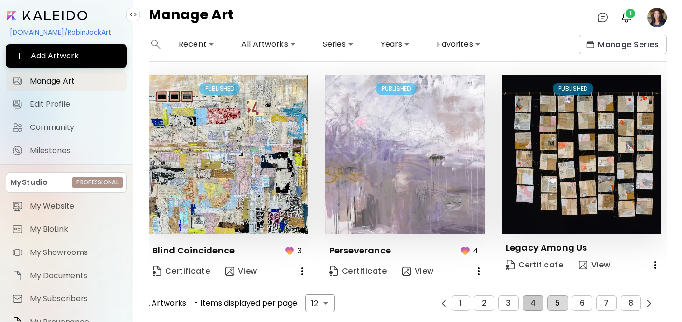
click at [558, 307] on button "5" at bounding box center [557, 302] width 20 height 15
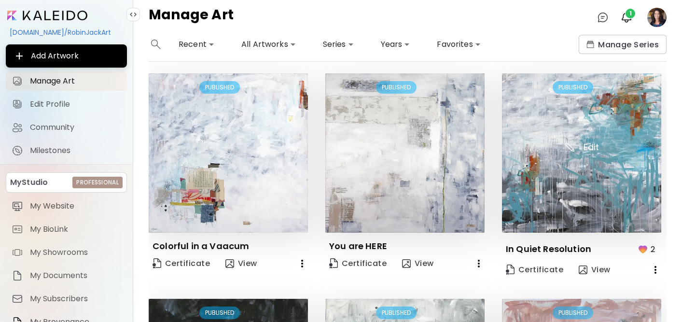
scroll to position [232, 0]
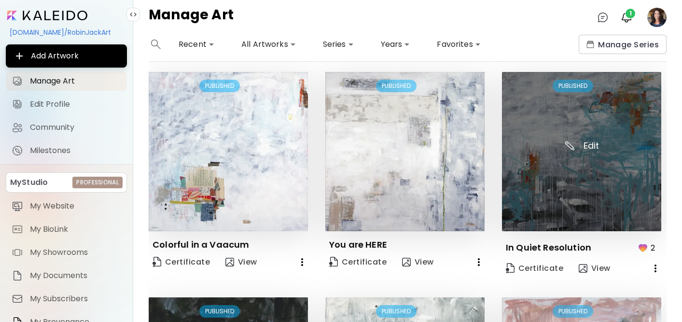
click at [549, 200] on img at bounding box center [581, 151] width 159 height 159
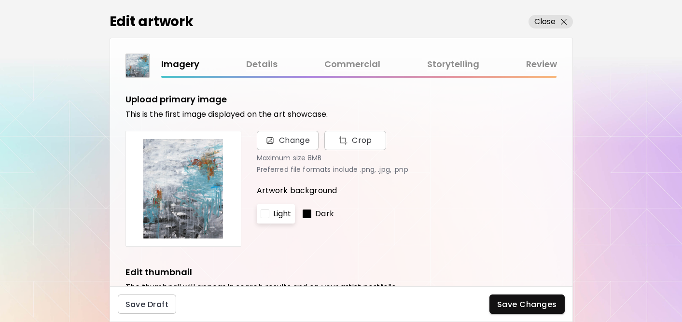
click at [352, 60] on link "Commercial" at bounding box center [352, 64] width 56 height 14
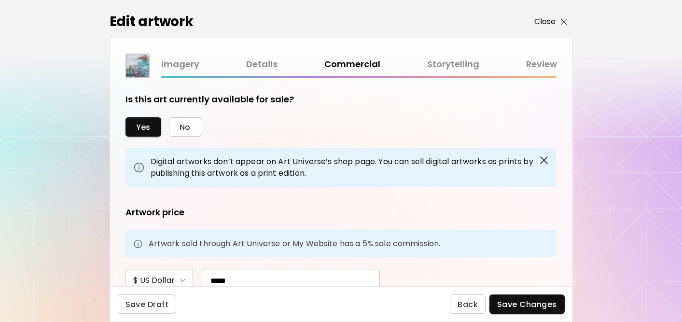
click at [538, 23] on p "Close" at bounding box center [545, 22] width 22 height 12
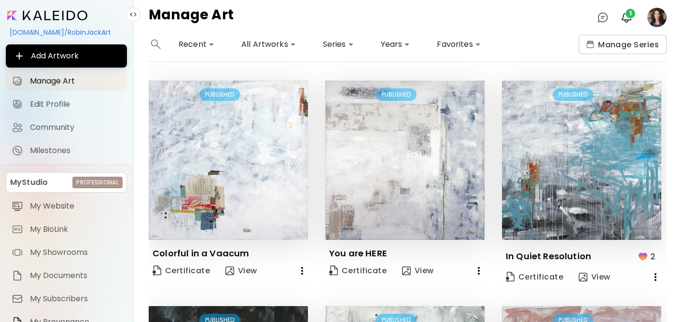
scroll to position [680, 0]
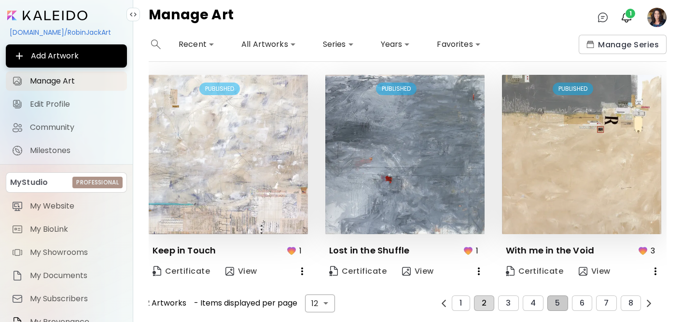
click at [486, 304] on span "2" at bounding box center [483, 303] width 5 height 9
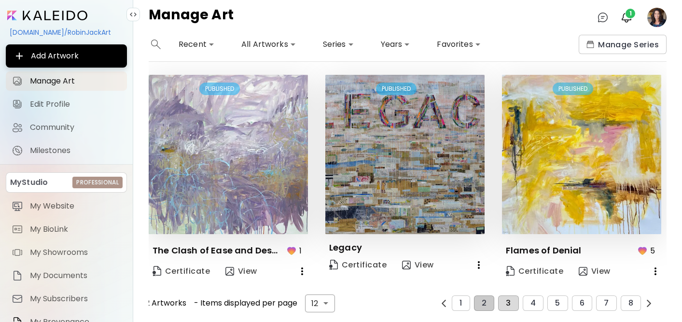
click at [506, 302] on span "3" at bounding box center [507, 303] width 5 height 9
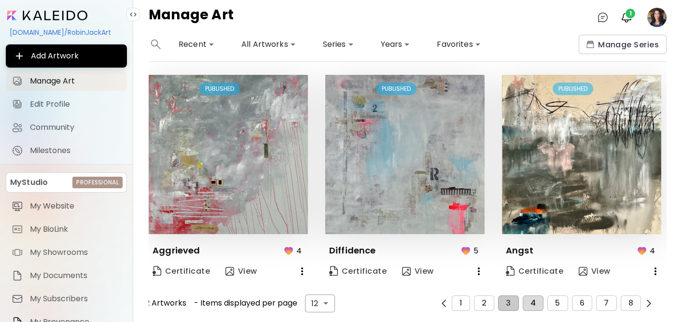
click at [531, 300] on span "4" at bounding box center [532, 303] width 5 height 9
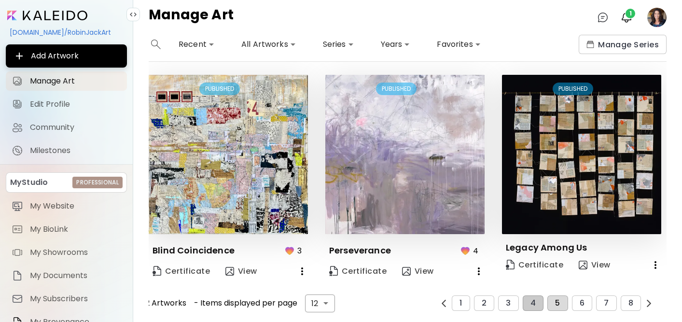
click at [557, 305] on span "5" at bounding box center [557, 303] width 5 height 9
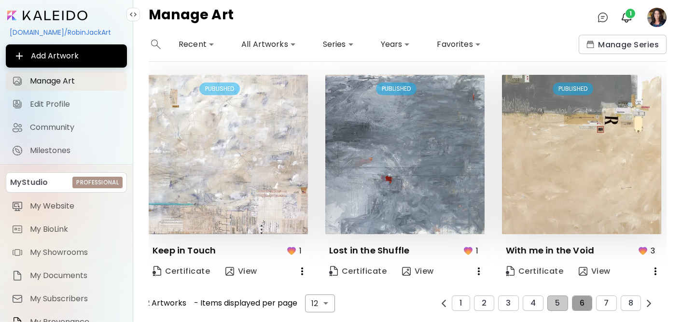
click at [583, 301] on span "6" at bounding box center [581, 303] width 5 height 9
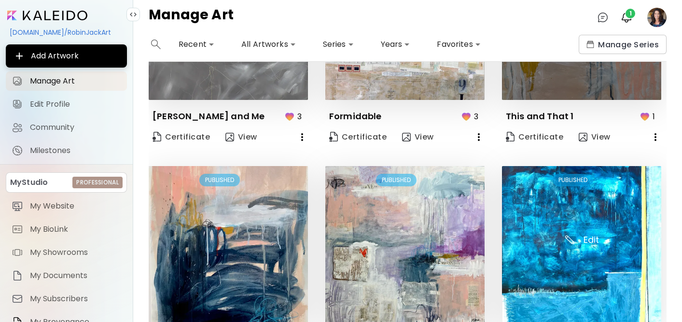
scroll to position [169, 0]
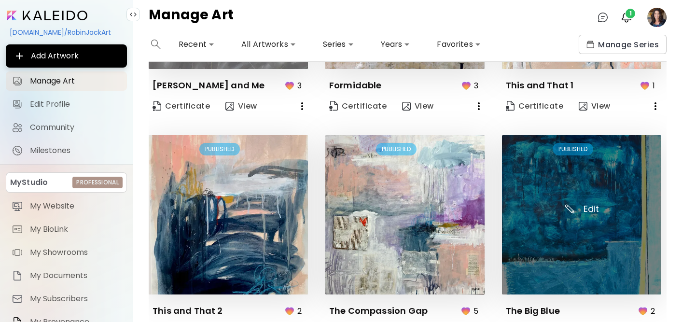
click at [573, 213] on img at bounding box center [581, 214] width 159 height 159
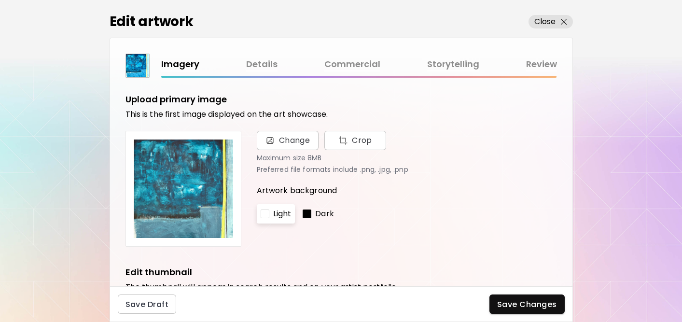
click at [355, 62] on link "Commercial" at bounding box center [352, 64] width 56 height 14
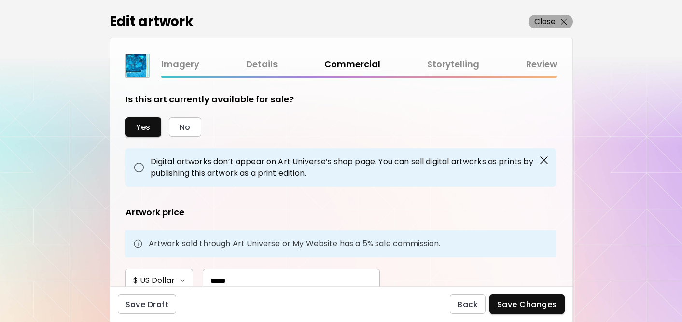
click at [547, 23] on p "Close" at bounding box center [545, 22] width 22 height 12
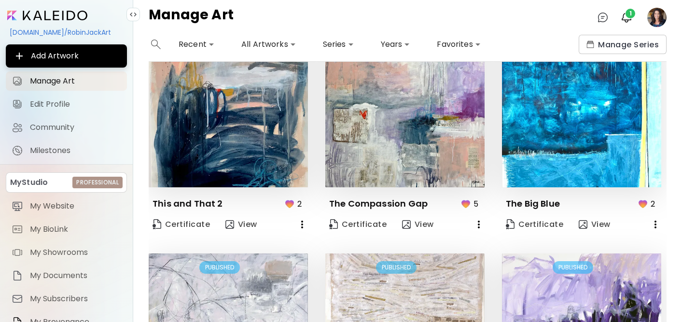
scroll to position [680, 0]
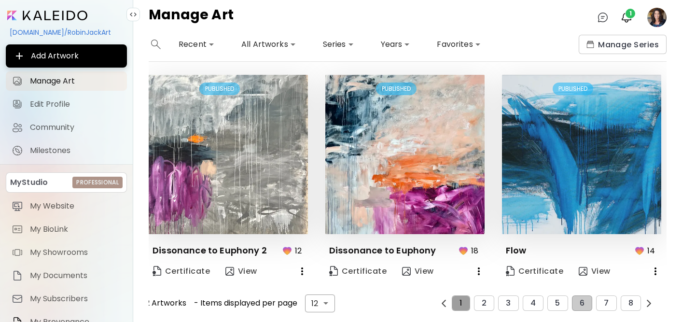
click at [462, 306] on span "1" at bounding box center [460, 303] width 2 height 9
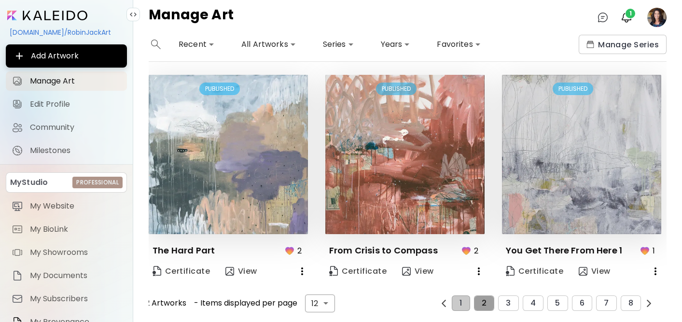
click at [487, 307] on button "2" at bounding box center [484, 302] width 20 height 15
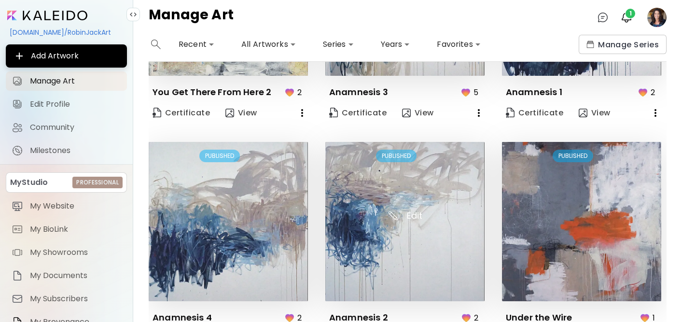
scroll to position [178, 0]
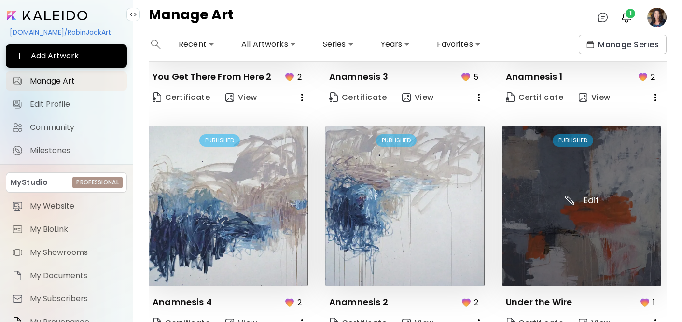
click at [550, 191] on img at bounding box center [581, 205] width 159 height 159
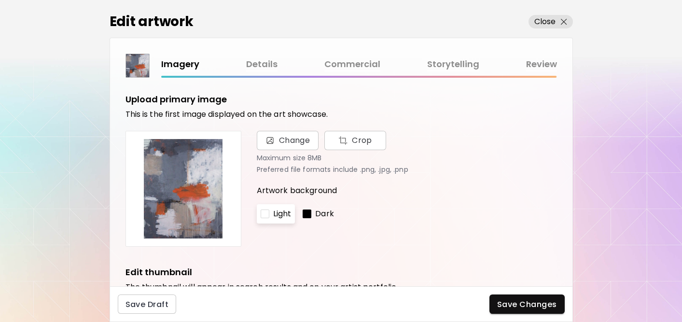
click at [343, 66] on link "Commercial" at bounding box center [352, 64] width 56 height 14
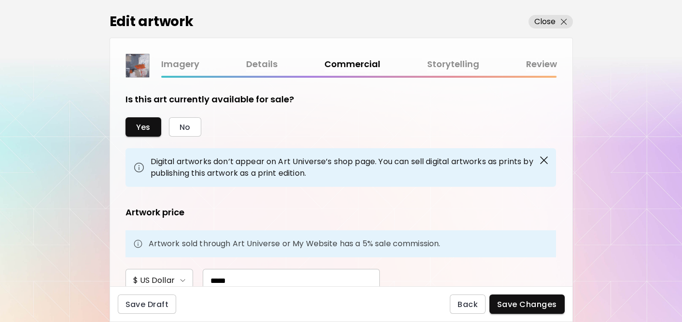
click at [546, 31] on div "Edit artwork Close" at bounding box center [340, 19] width 463 height 38
click at [543, 23] on p "Close" at bounding box center [545, 22] width 22 height 12
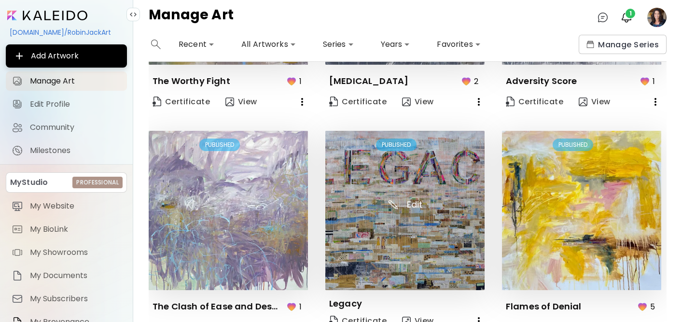
scroll to position [680, 0]
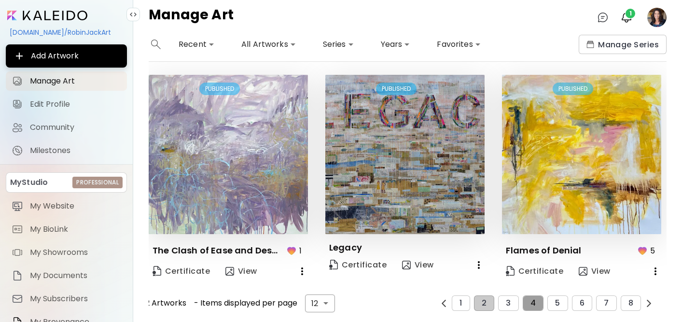
click at [532, 303] on span "4" at bounding box center [532, 303] width 5 height 9
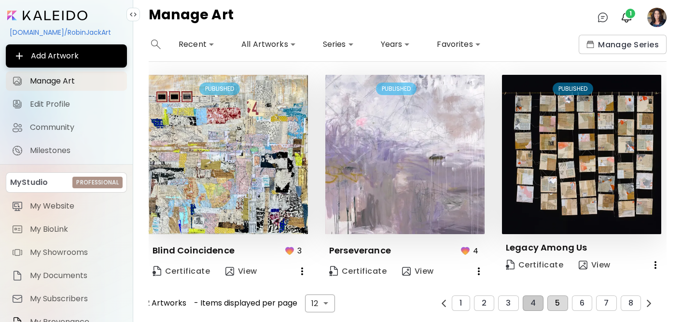
click at [556, 302] on span "5" at bounding box center [557, 303] width 5 height 9
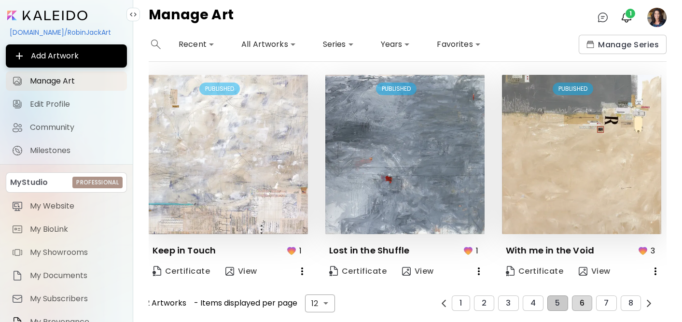
click at [580, 300] on span "6" at bounding box center [581, 303] width 5 height 9
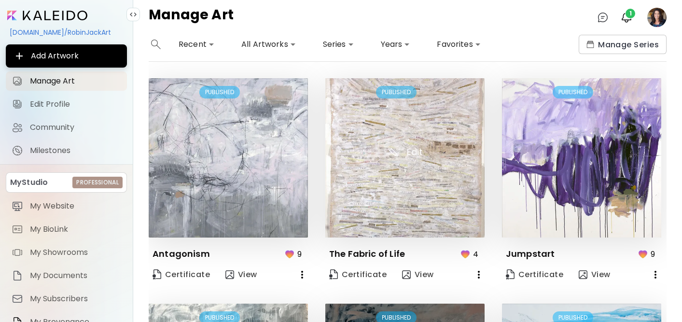
scroll to position [453, 0]
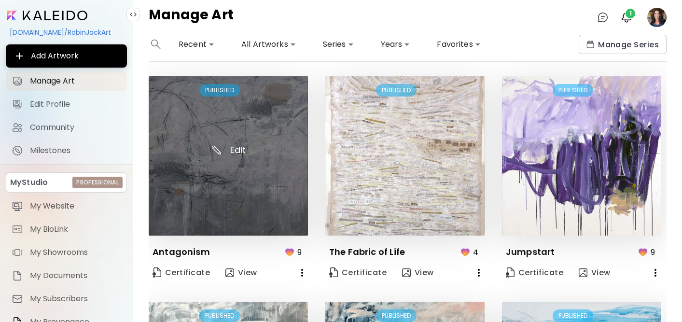
click at [253, 161] on img at bounding box center [228, 155] width 159 height 159
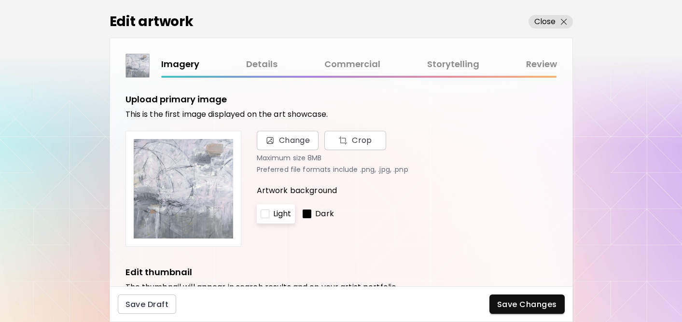
click at [342, 66] on link "Commercial" at bounding box center [352, 64] width 56 height 14
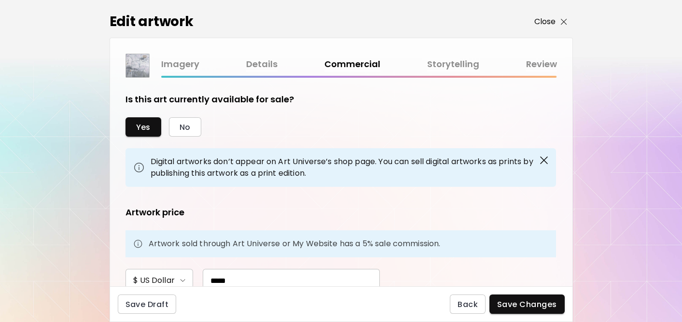
click at [546, 23] on p "Close" at bounding box center [545, 22] width 22 height 12
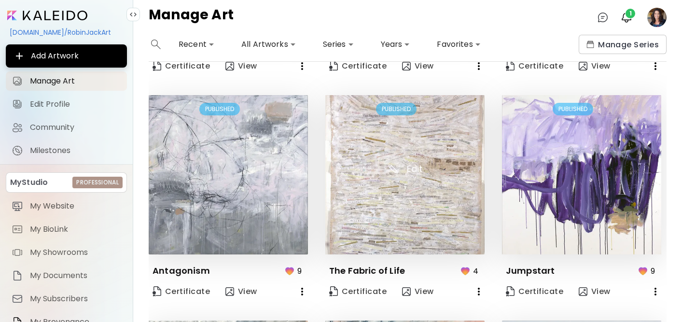
scroll to position [680, 0]
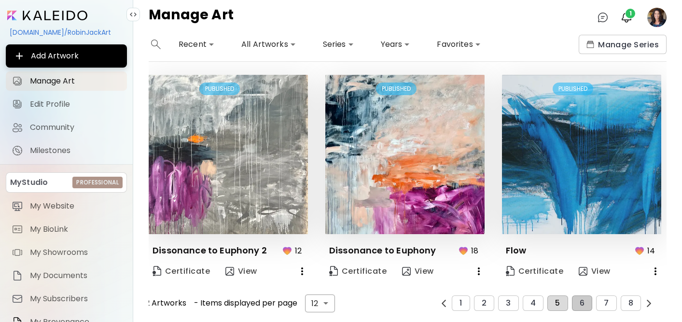
click at [557, 299] on span "5" at bounding box center [557, 303] width 5 height 9
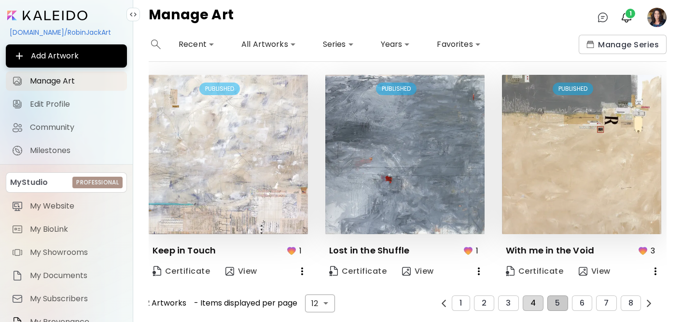
click at [531, 305] on span "4" at bounding box center [532, 303] width 5 height 9
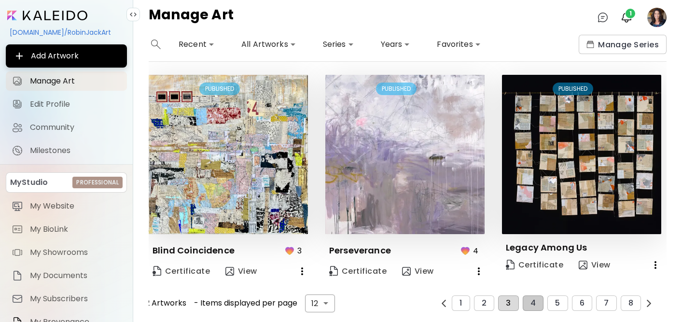
click at [505, 299] on button "3" at bounding box center [508, 302] width 20 height 15
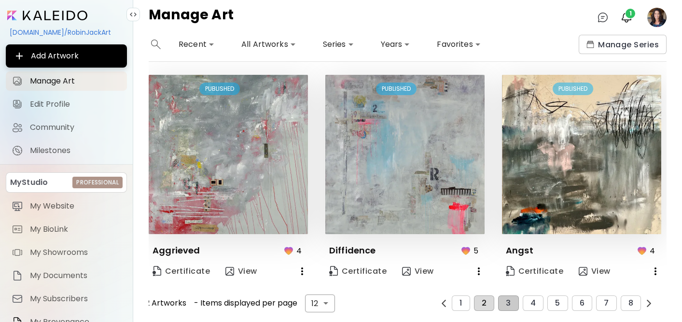
click at [487, 303] on button "2" at bounding box center [484, 302] width 20 height 15
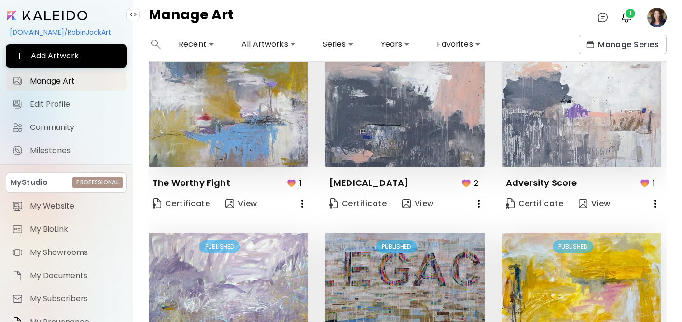
scroll to position [509, 0]
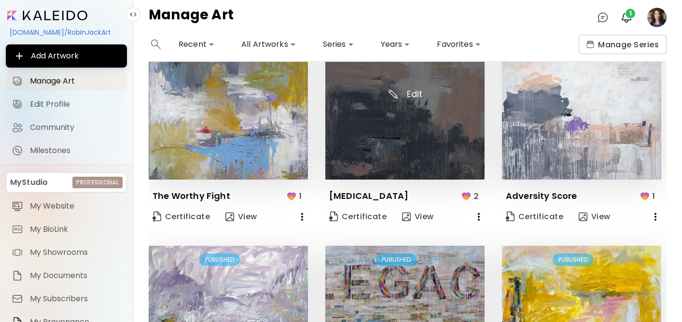
click at [444, 139] on img at bounding box center [404, 99] width 159 height 159
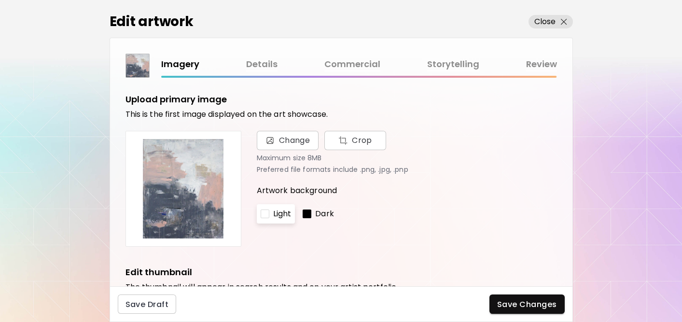
click at [359, 60] on link "Commercial" at bounding box center [352, 64] width 56 height 14
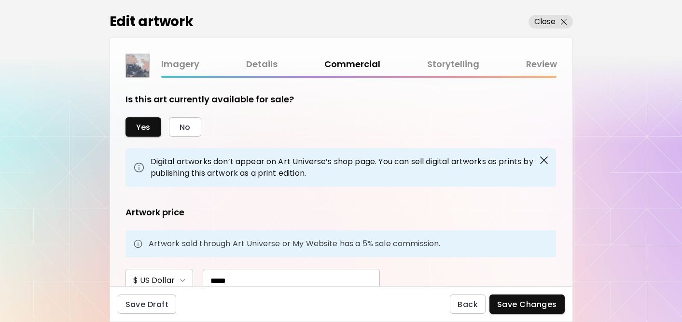
scroll to position [25, 0]
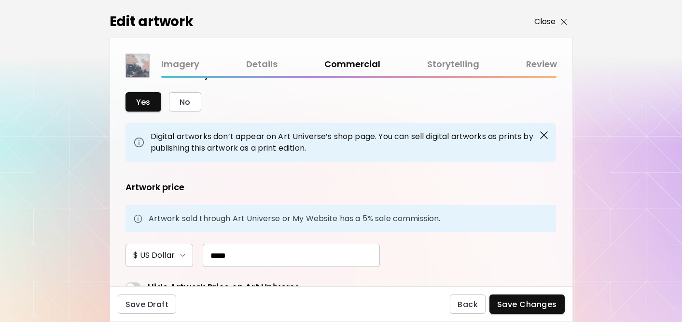
click at [544, 23] on p "Close" at bounding box center [545, 22] width 22 height 12
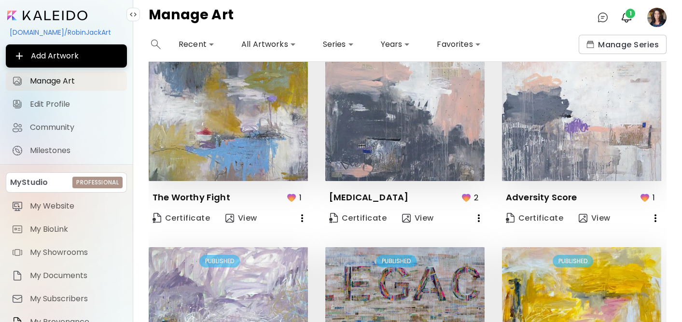
scroll to position [508, 0]
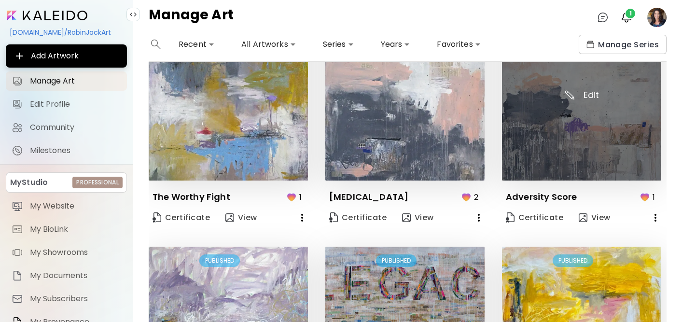
click at [559, 143] on img at bounding box center [581, 100] width 159 height 159
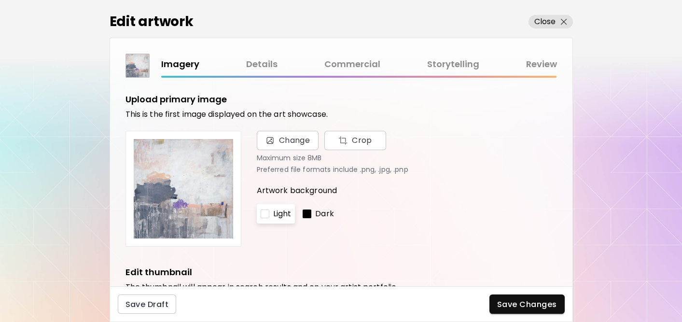
click at [358, 64] on link "Commercial" at bounding box center [352, 64] width 56 height 14
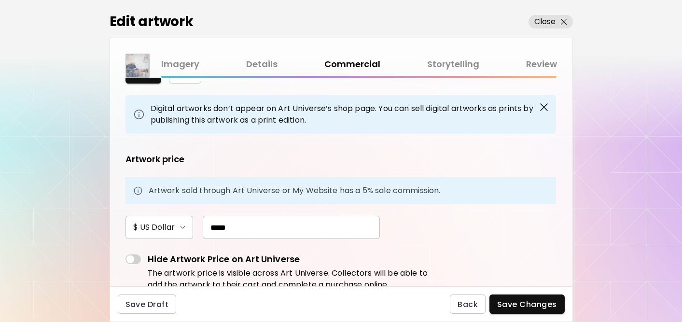
scroll to position [55, 0]
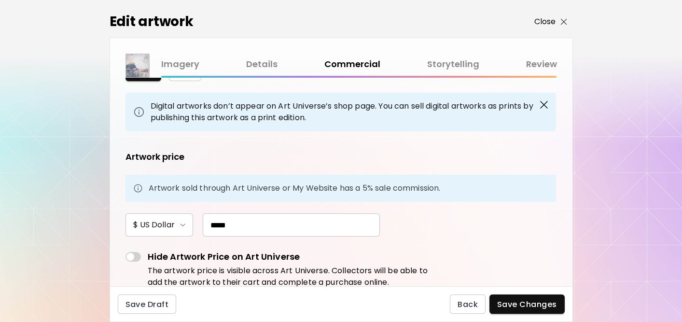
click at [549, 20] on p "Close" at bounding box center [545, 22] width 22 height 12
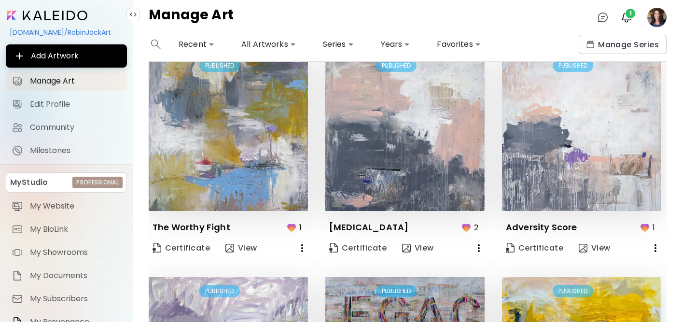
scroll to position [680, 0]
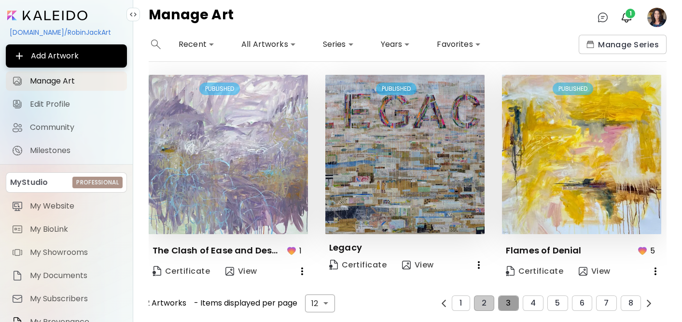
click at [508, 295] on button "3" at bounding box center [508, 302] width 20 height 15
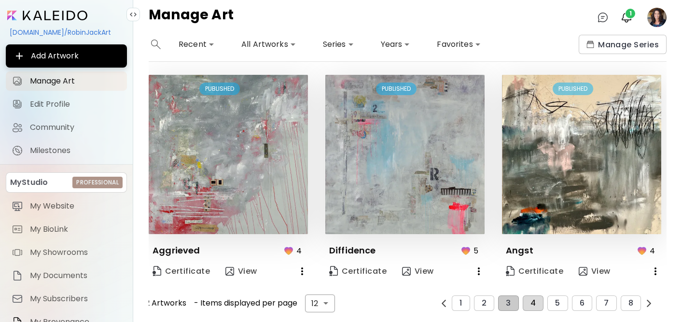
click at [532, 300] on span "4" at bounding box center [532, 303] width 5 height 9
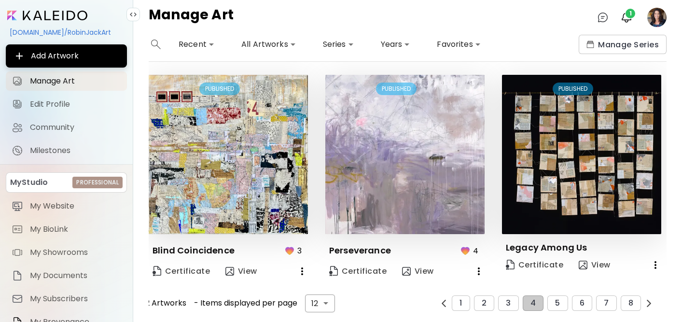
scroll to position [669, 0]
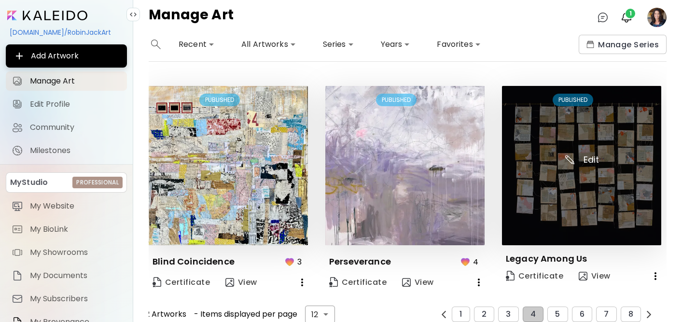
click at [585, 170] on img at bounding box center [581, 165] width 159 height 159
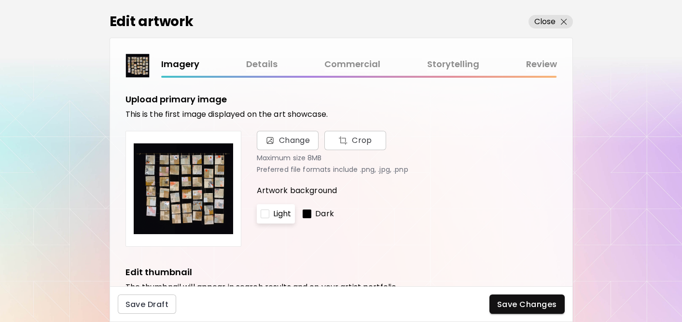
click at [270, 63] on link "Details" at bounding box center [261, 64] width 31 height 14
